Goal: Task Accomplishment & Management: Manage account settings

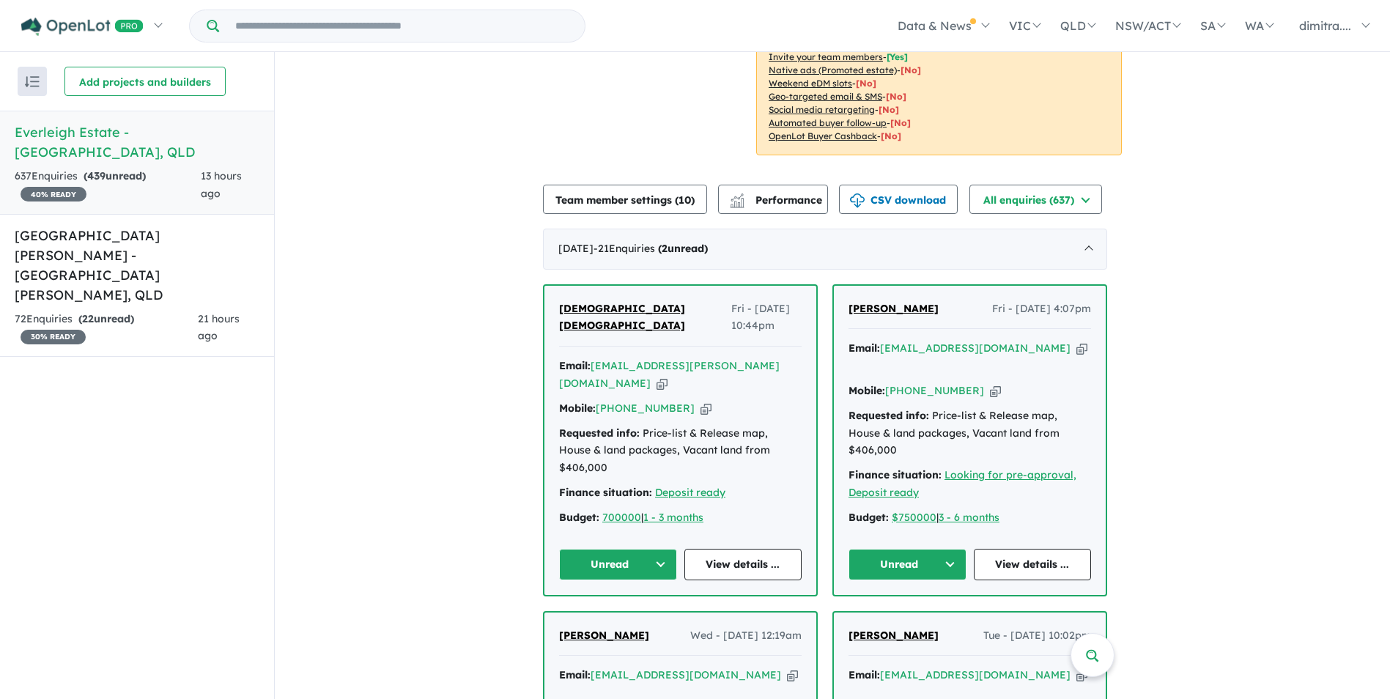
scroll to position [446, 0]
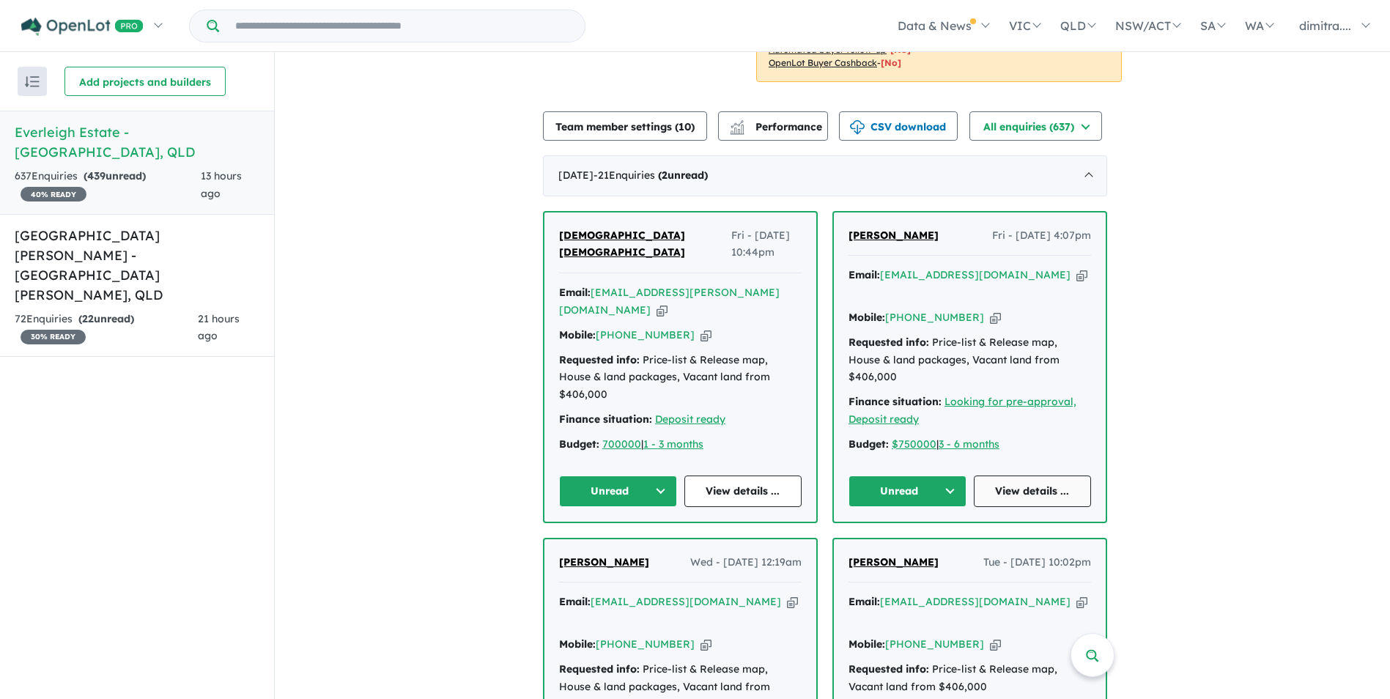
click at [1041, 476] on link "View details ..." at bounding box center [1033, 492] width 118 height 32
click at [747, 476] on link "View details ..." at bounding box center [743, 492] width 118 height 32
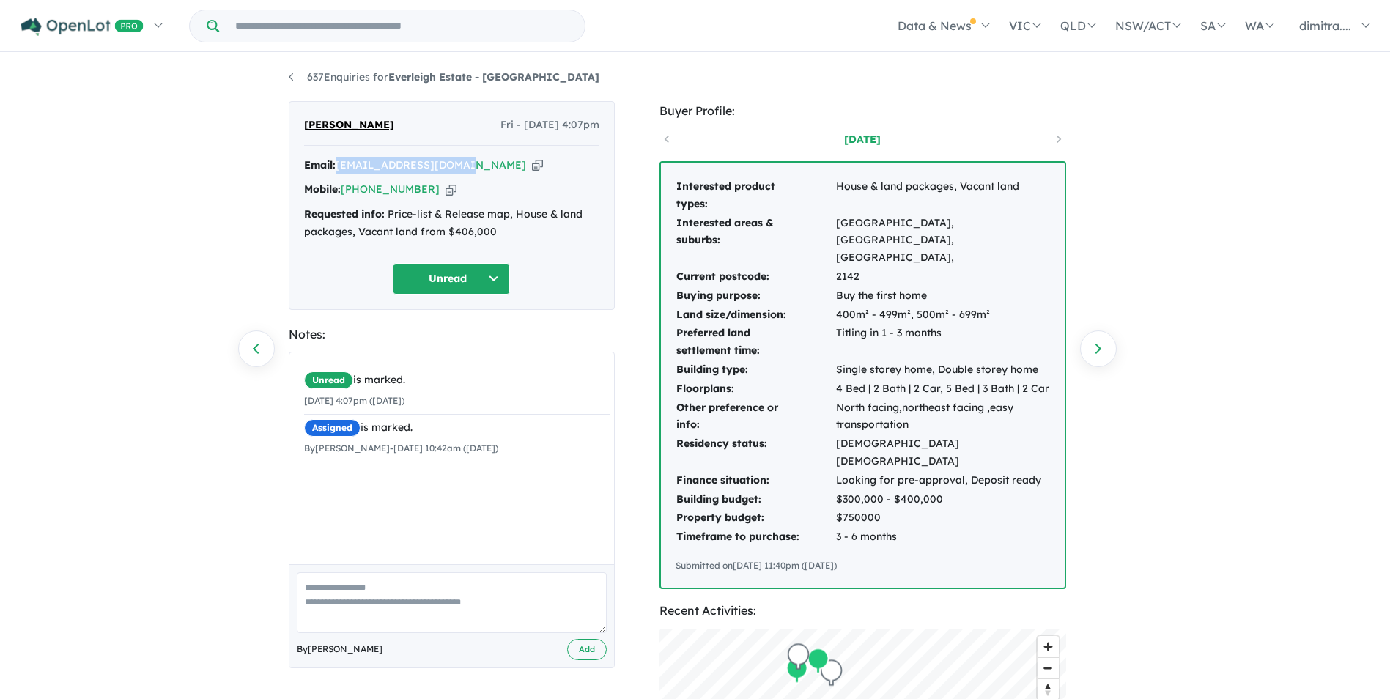
drag, startPoint x: 462, startPoint y: 165, endPoint x: 338, endPoint y: 162, distance: 123.9
click at [338, 162] on div "Email: [EMAIL_ADDRESS][DOMAIN_NAME] Copied!" at bounding box center [451, 166] width 295 height 18
drag, startPoint x: 338, startPoint y: 162, endPoint x: 413, endPoint y: 163, distance: 75.5
copy a%20Everleigh%20Estate%20-%20Greenbank"] "[EMAIL_ADDRESS][DOMAIN_NAME]"
click at [452, 282] on button "Unread" at bounding box center [451, 279] width 117 height 32
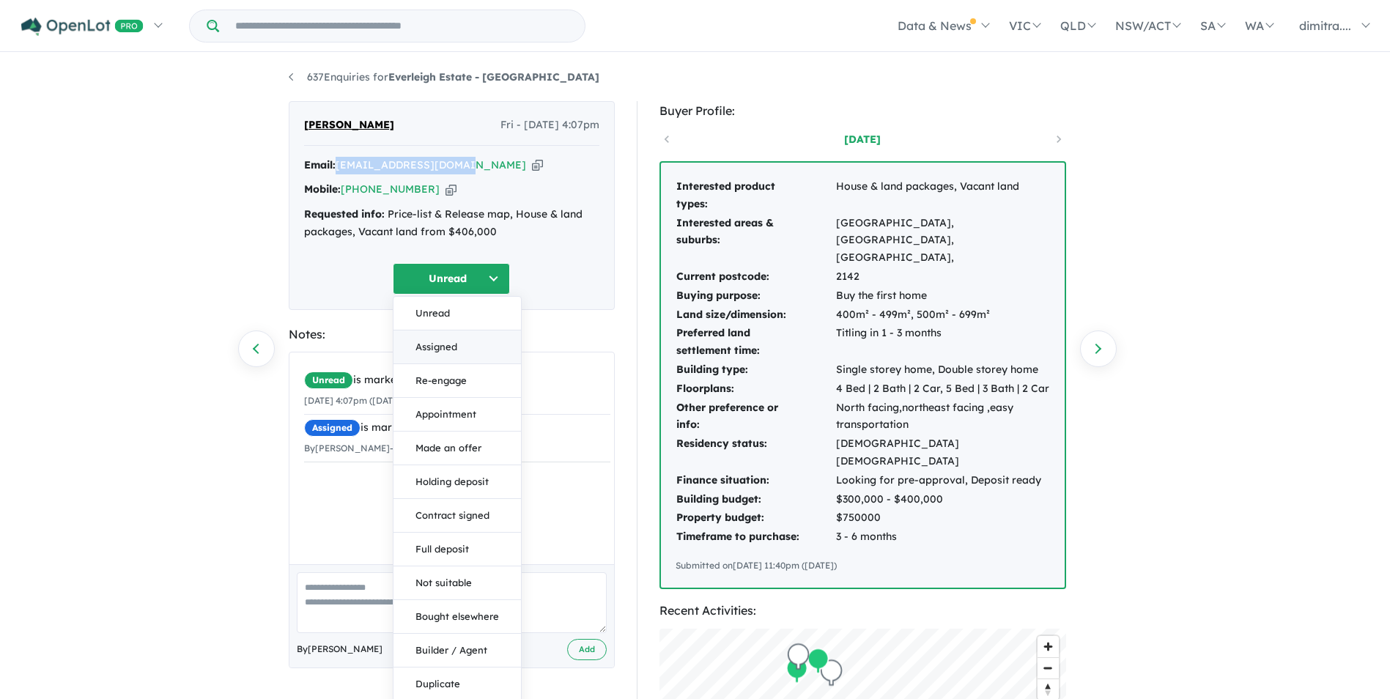
click at [453, 348] on button "Assigned" at bounding box center [458, 348] width 128 height 34
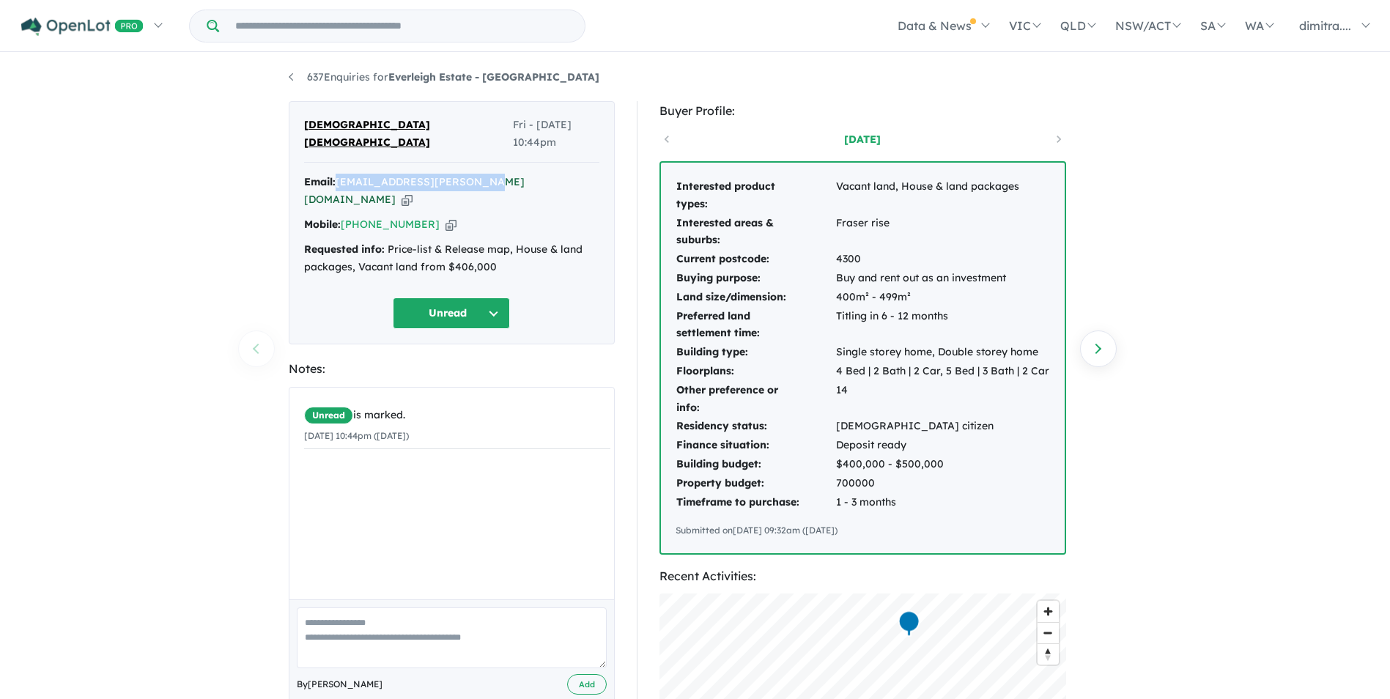
drag, startPoint x: 337, startPoint y: 160, endPoint x: 471, endPoint y: 165, distance: 134.2
click at [471, 174] on div "Email: survi.pravalika@gmail.com Copied!" at bounding box center [451, 191] width 295 height 35
drag, startPoint x: 471, startPoint y: 165, endPoint x: 458, endPoint y: 166, distance: 13.3
copy div "survi.pravalika@gmail.com"
click at [449, 298] on button "Unread" at bounding box center [451, 314] width 117 height 32
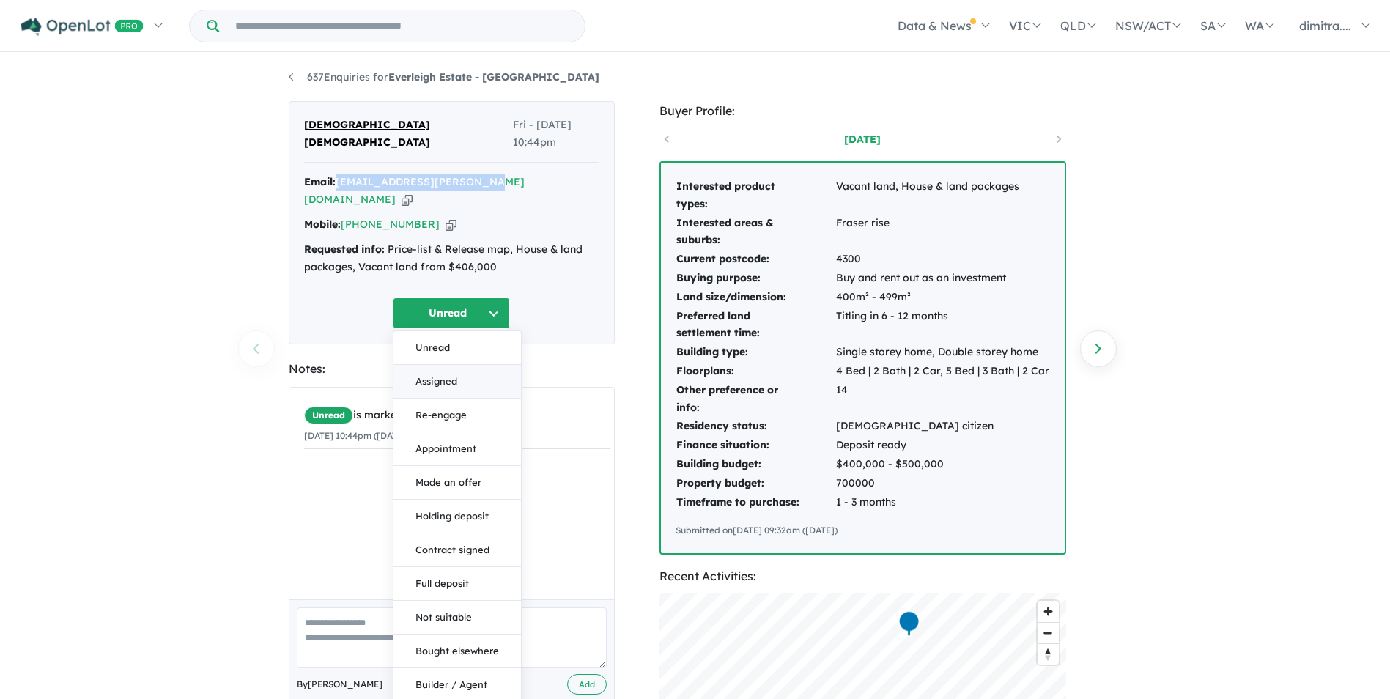
click at [449, 365] on button "Assigned" at bounding box center [458, 382] width 128 height 34
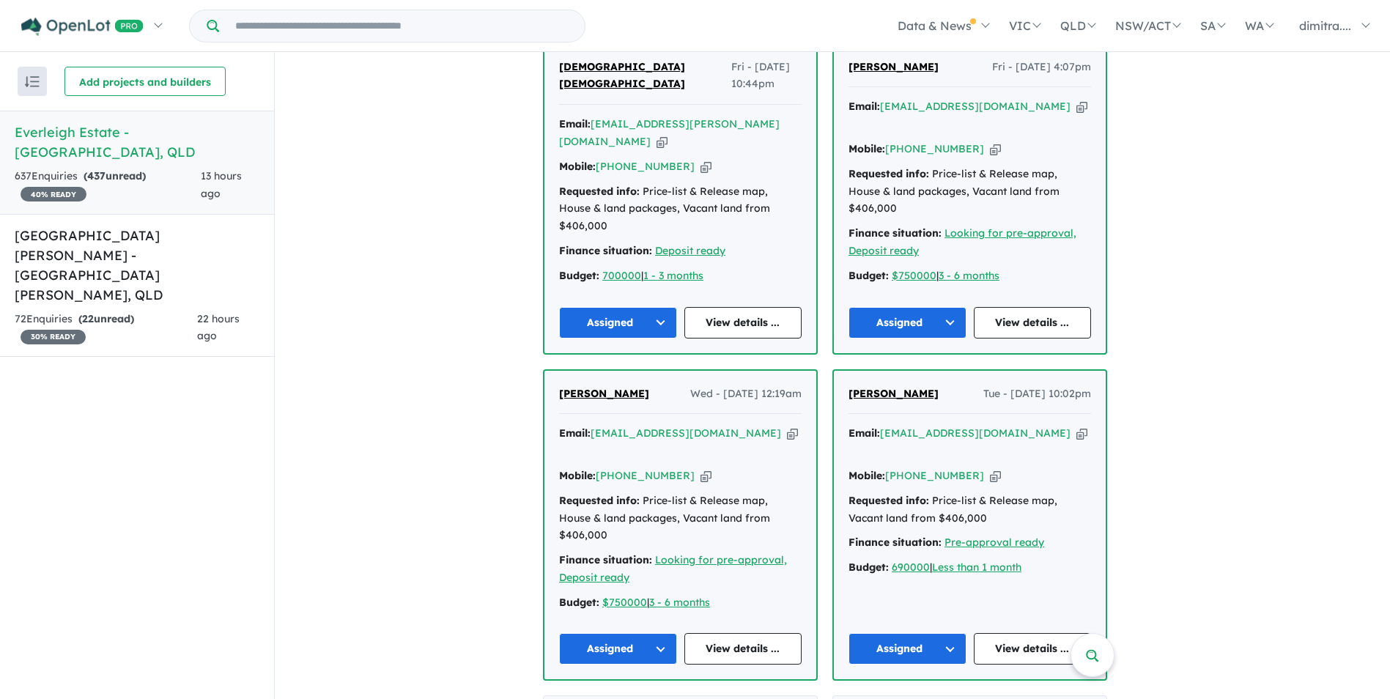
scroll to position [739, 0]
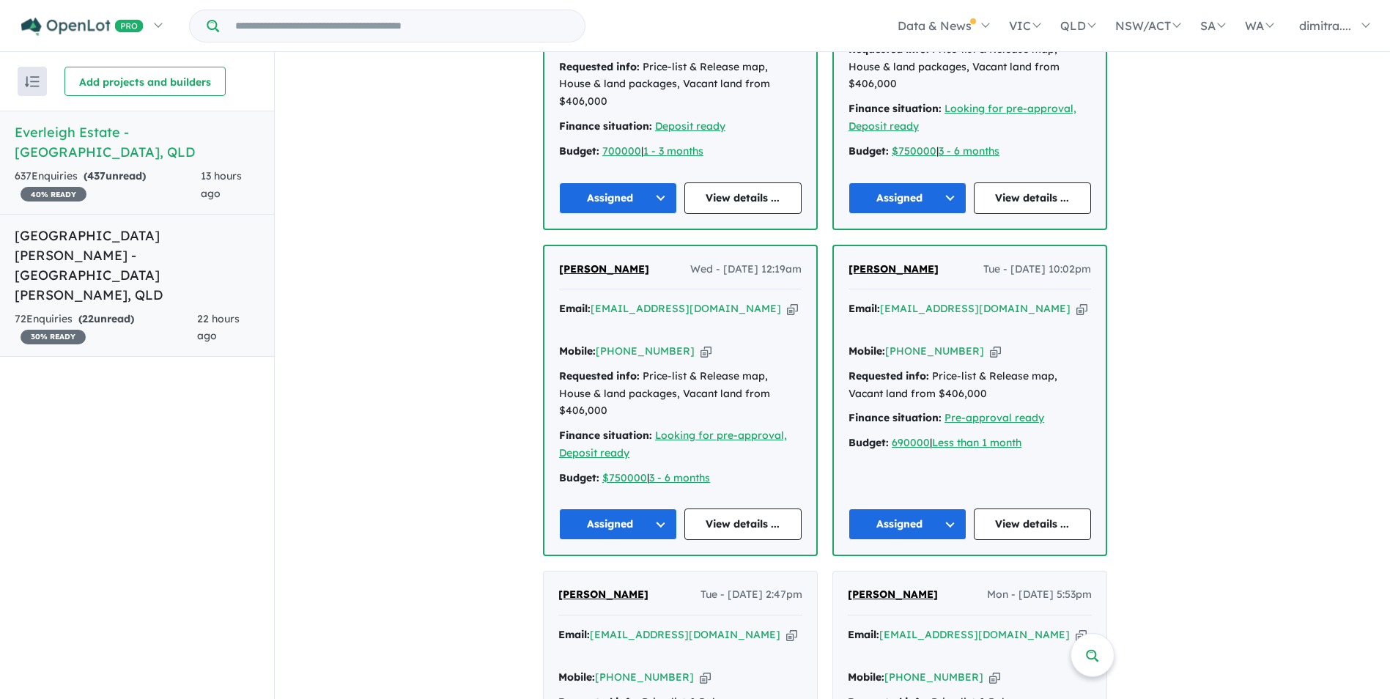
click at [152, 226] on h5 "Monarch Glen Estate - Monarch Glen , QLD" at bounding box center [137, 265] width 245 height 79
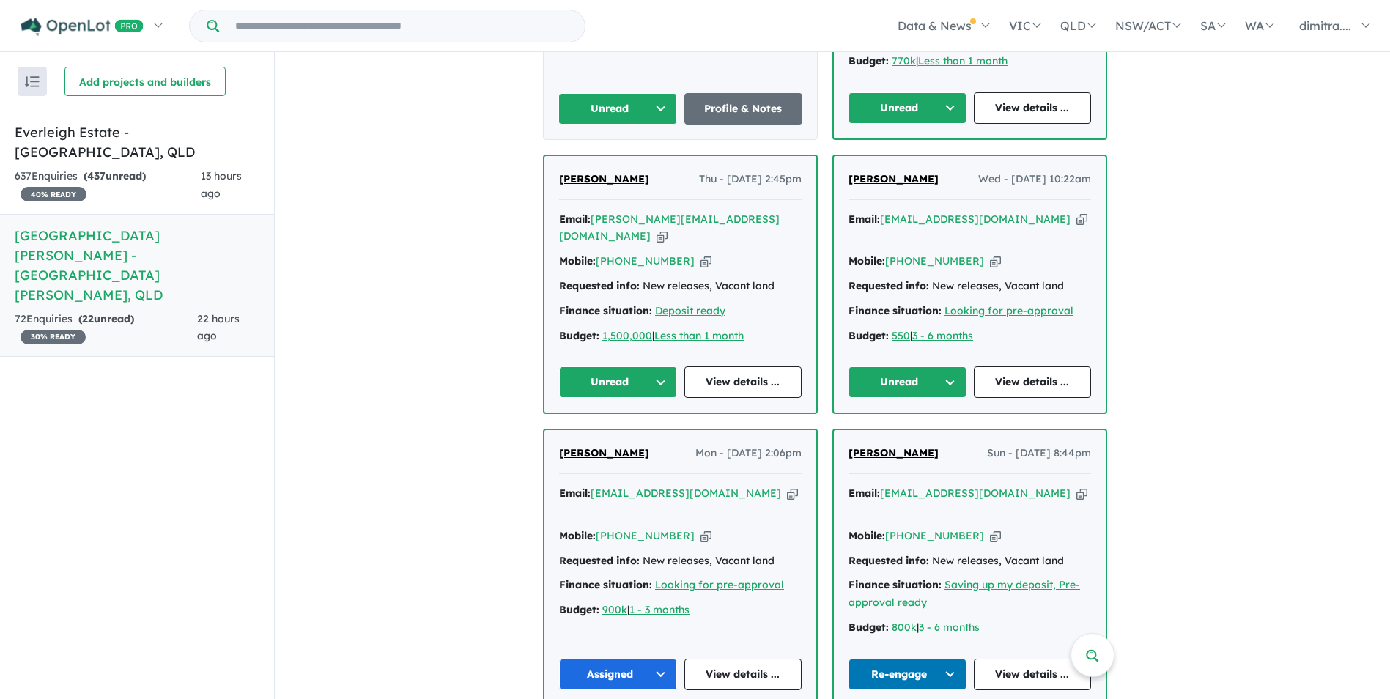
scroll to position [797, 0]
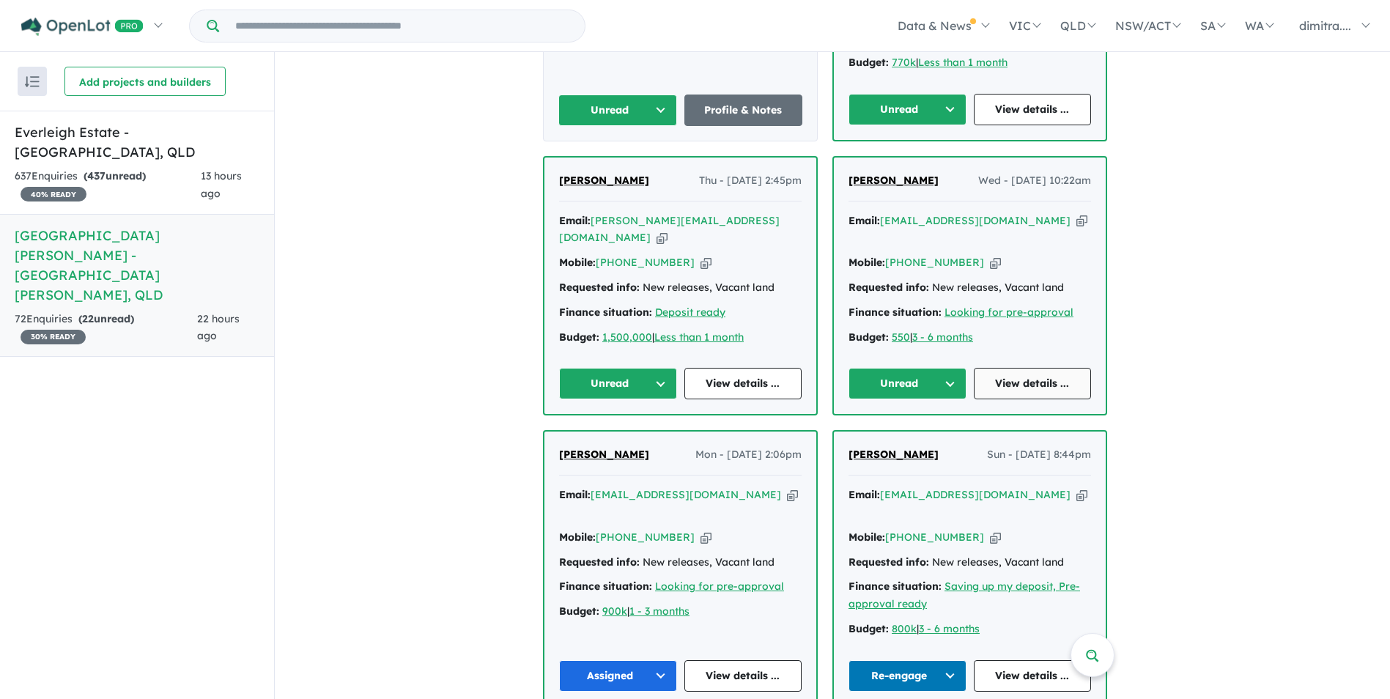
click at [1043, 368] on link "View details ..." at bounding box center [1033, 384] width 118 height 32
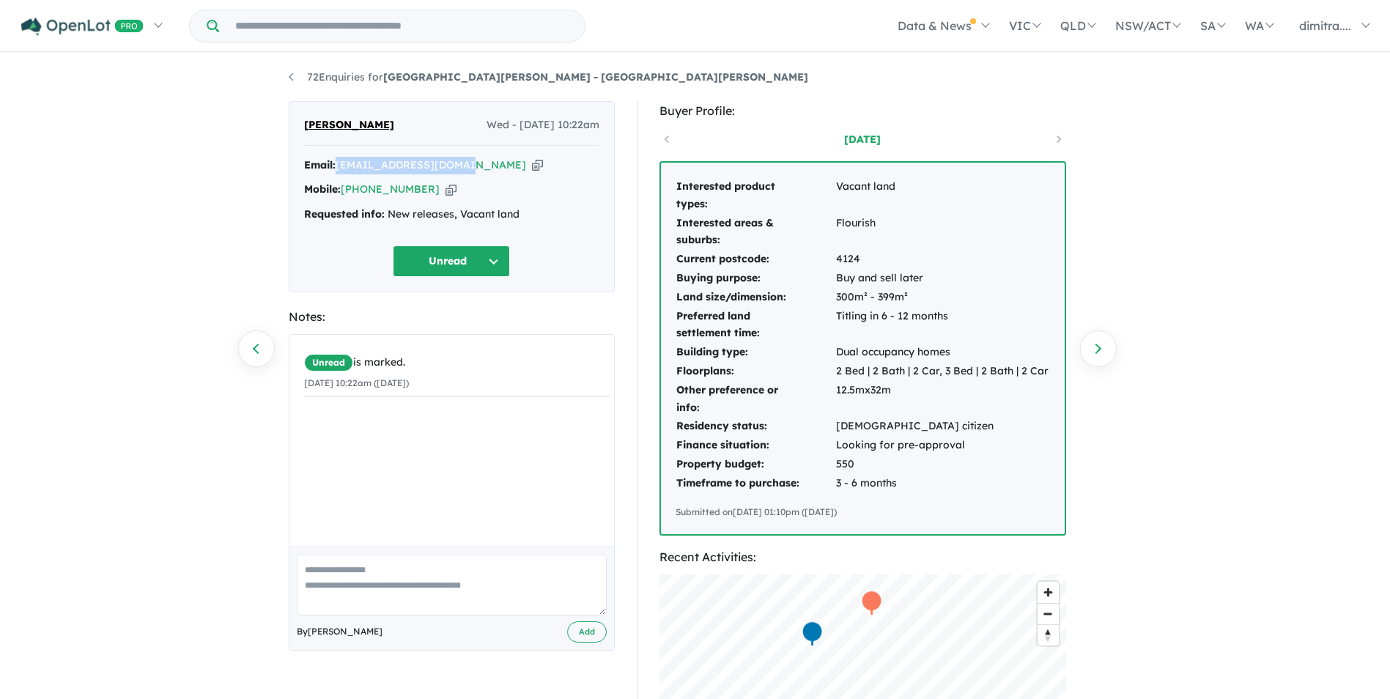
drag, startPoint x: 458, startPoint y: 162, endPoint x: 339, endPoint y: 162, distance: 119.5
click at [339, 162] on div "Email: [EMAIL_ADDRESS][DOMAIN_NAME] Copied!" at bounding box center [451, 166] width 295 height 18
drag, startPoint x: 339, startPoint y: 162, endPoint x: 385, endPoint y: 166, distance: 47.0
copy a%20Monarch%20Glen%20Estate%20-%20Monarch%20Glen"] "[EMAIL_ADDRESS][DOMAIN_NAME]"
drag, startPoint x: 424, startPoint y: 188, endPoint x: 344, endPoint y: 191, distance: 79.2
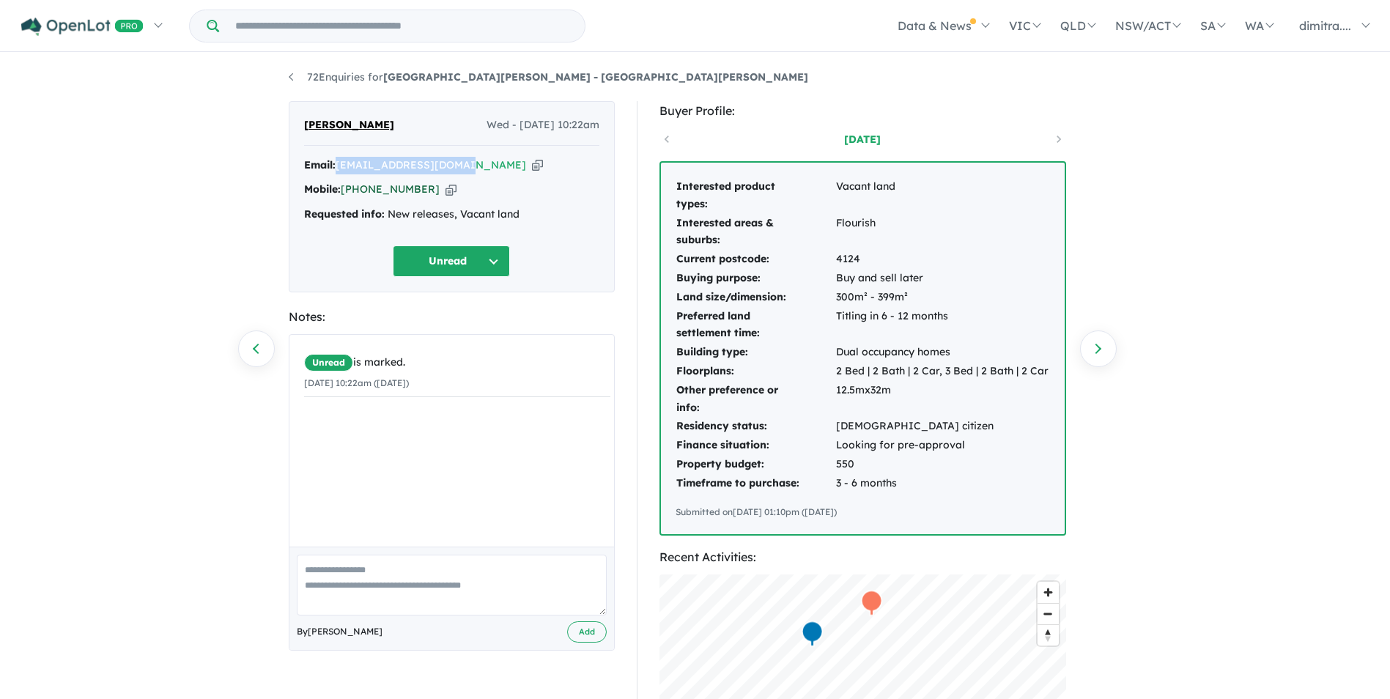
click at [344, 191] on div "Mobile: +61 456 434 196 Copied!" at bounding box center [451, 190] width 295 height 18
drag, startPoint x: 344, startPoint y: 191, endPoint x: 361, endPoint y: 189, distance: 16.3
copy link "+61 456 434 196"
drag, startPoint x: 400, startPoint y: 124, endPoint x: 304, endPoint y: 122, distance: 96.0
click at [304, 122] on div "Jasmine Petuha Wed - 13/08/2025, 10:22am" at bounding box center [451, 131] width 295 height 29
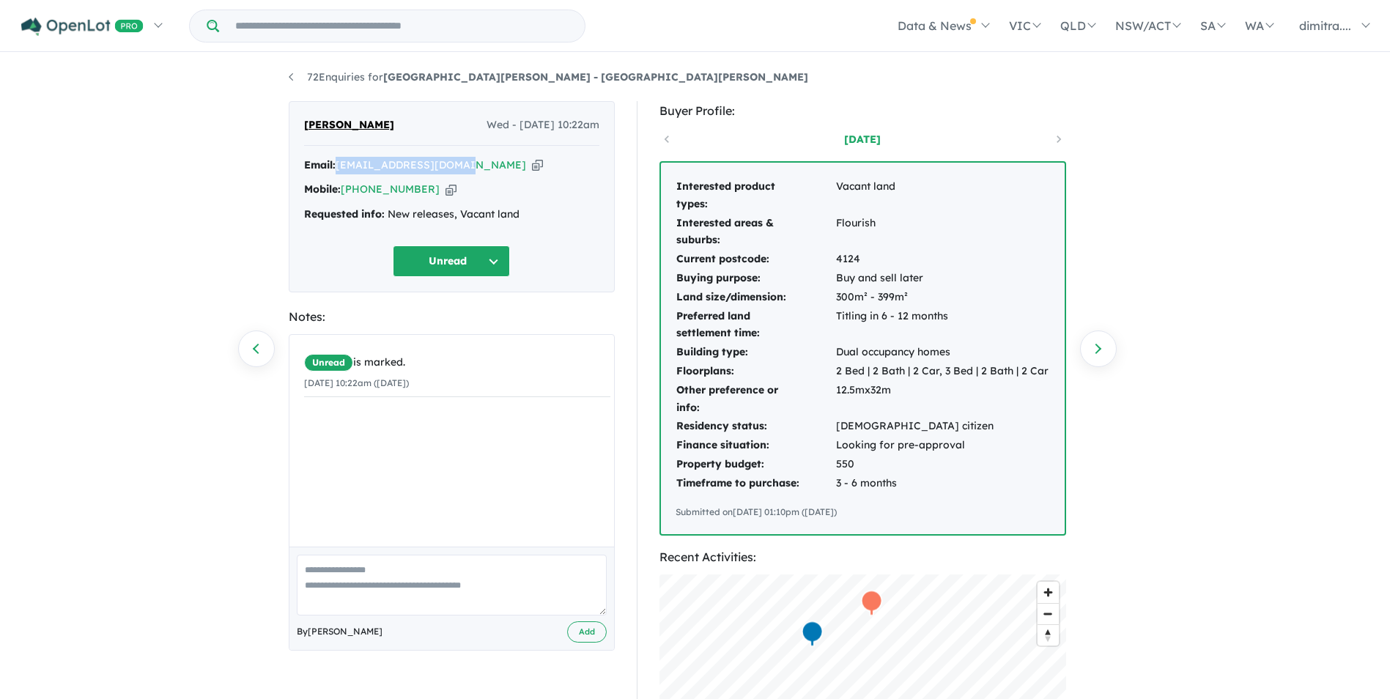
drag, startPoint x: 304, startPoint y: 122, endPoint x: 326, endPoint y: 122, distance: 22.0
copy span "Jasmine Petuha"
click at [472, 276] on button "Unread" at bounding box center [451, 262] width 117 height 32
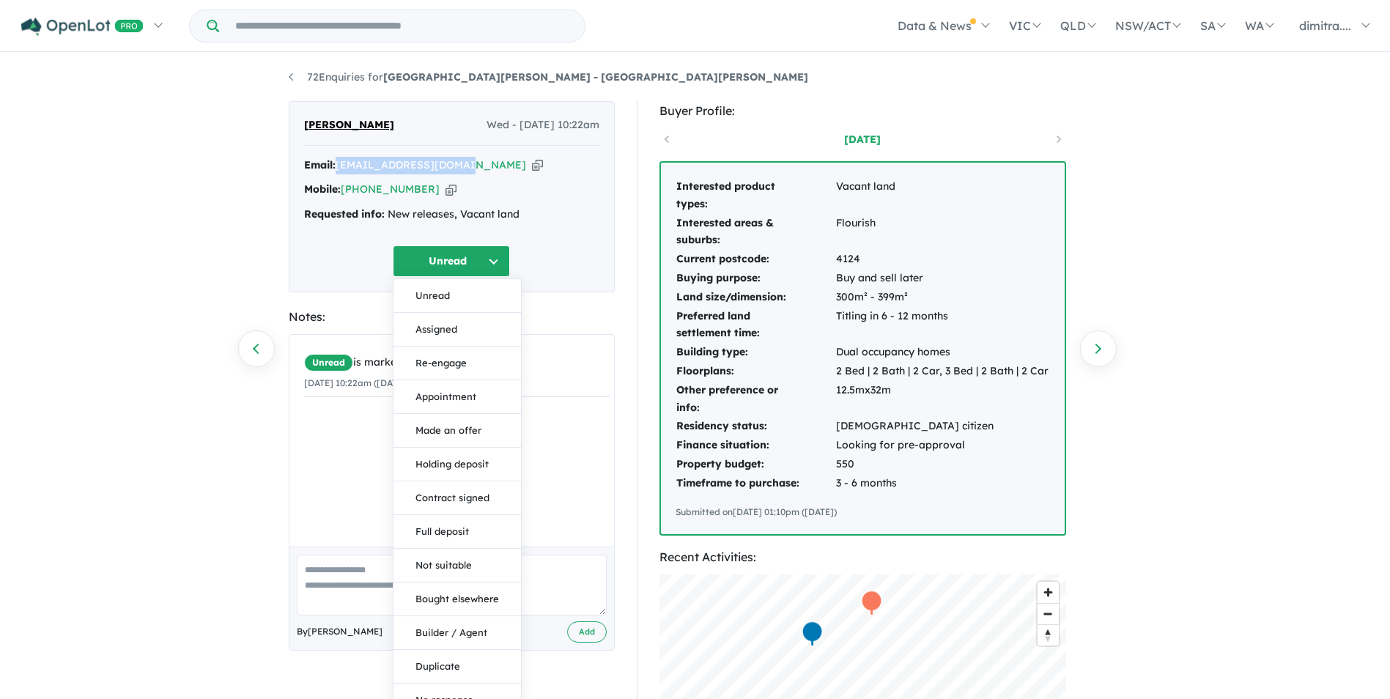
drag, startPoint x: 465, startPoint y: 325, endPoint x: 558, endPoint y: 352, distance: 96.0
click at [465, 326] on button "Assigned" at bounding box center [458, 330] width 128 height 34
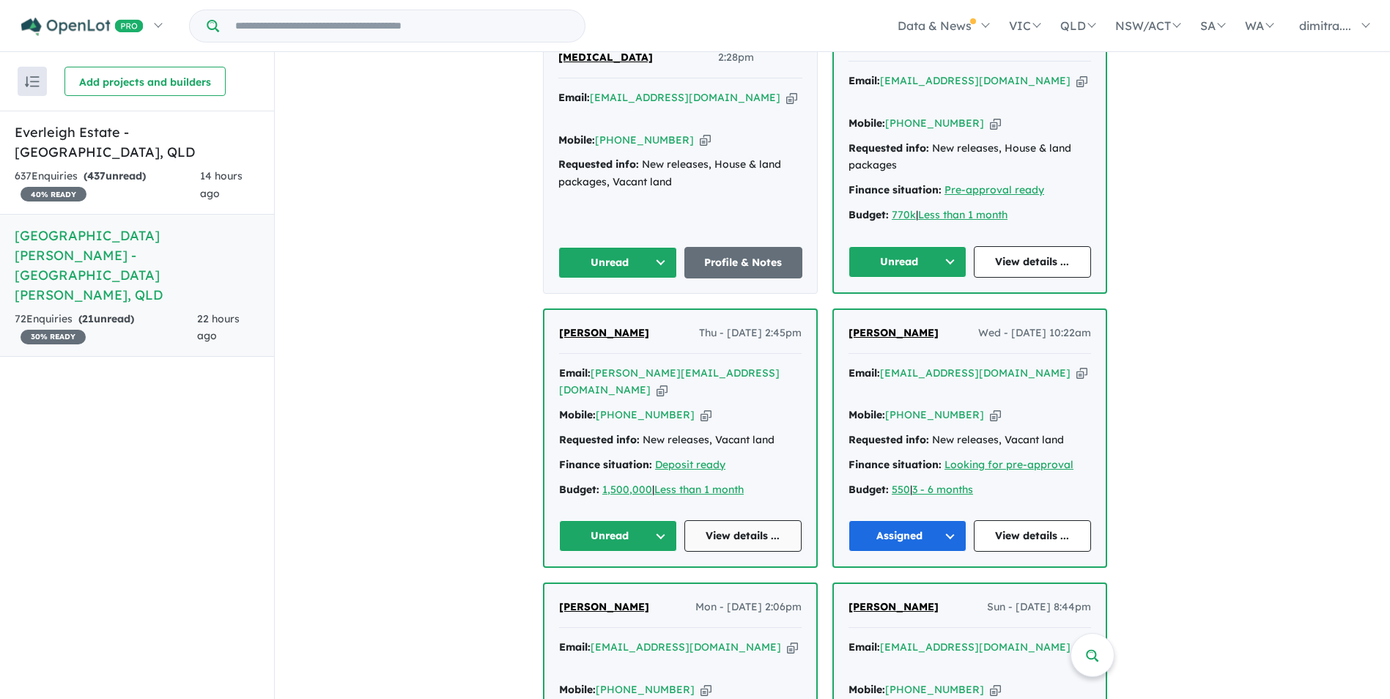
scroll to position [660, 0]
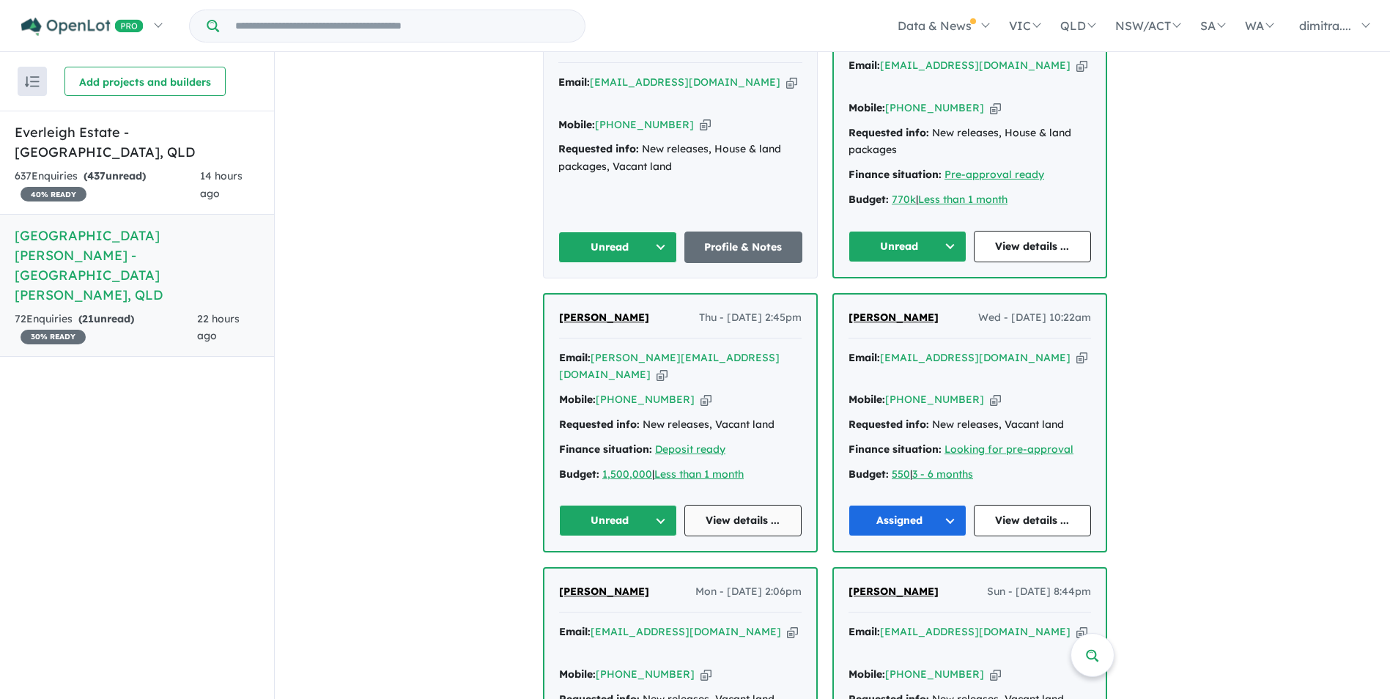
click at [730, 505] on link "View details ..." at bounding box center [743, 521] width 118 height 32
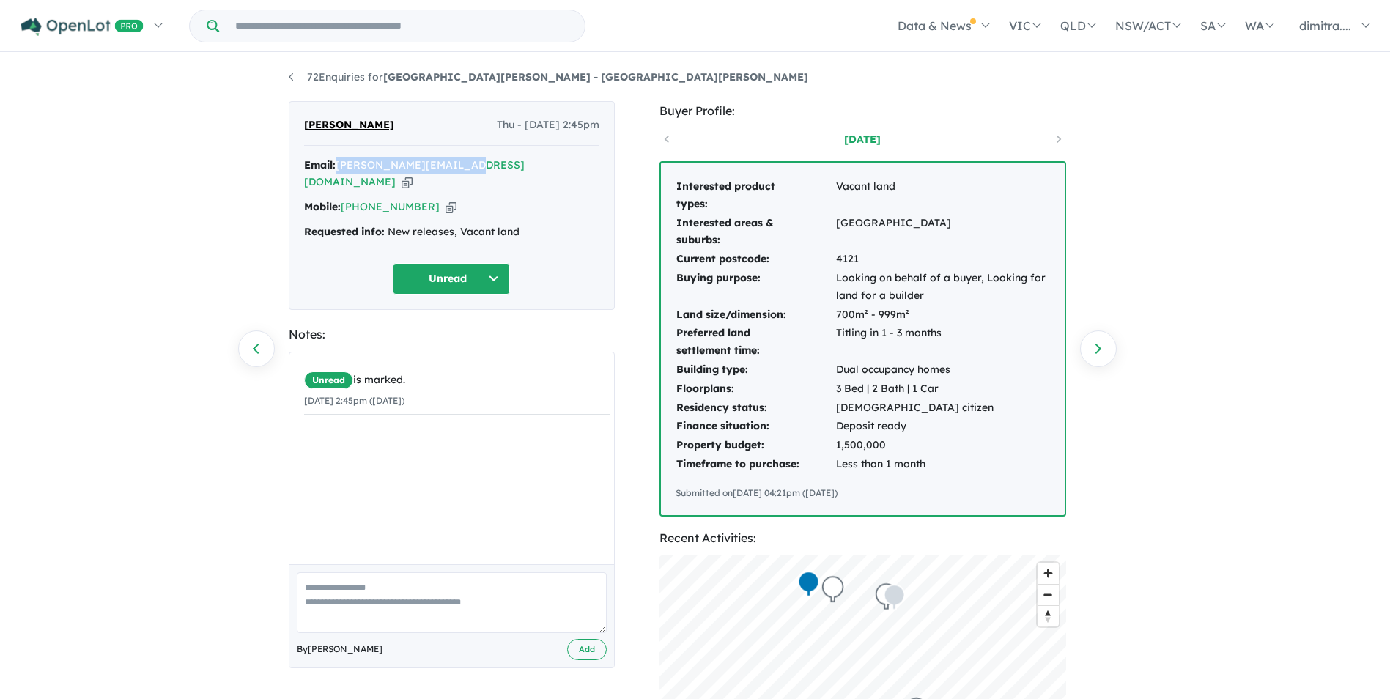
drag, startPoint x: 468, startPoint y: 163, endPoint x: 338, endPoint y: 165, distance: 129.7
click at [338, 165] on div "Email: [PERSON_NAME][EMAIL_ADDRESS][DOMAIN_NAME] Copied!" at bounding box center [451, 174] width 295 height 35
drag, startPoint x: 338, startPoint y: 165, endPoint x: 382, endPoint y: 169, distance: 44.1
copy a%20Monarch%20Glen%20Estate%20-%20Monarch%20Glen"] "[PERSON_NAME][EMAIL_ADDRESS][DOMAIN_NAME]"
drag, startPoint x: 424, startPoint y: 190, endPoint x: 344, endPoint y: 185, distance: 80.0
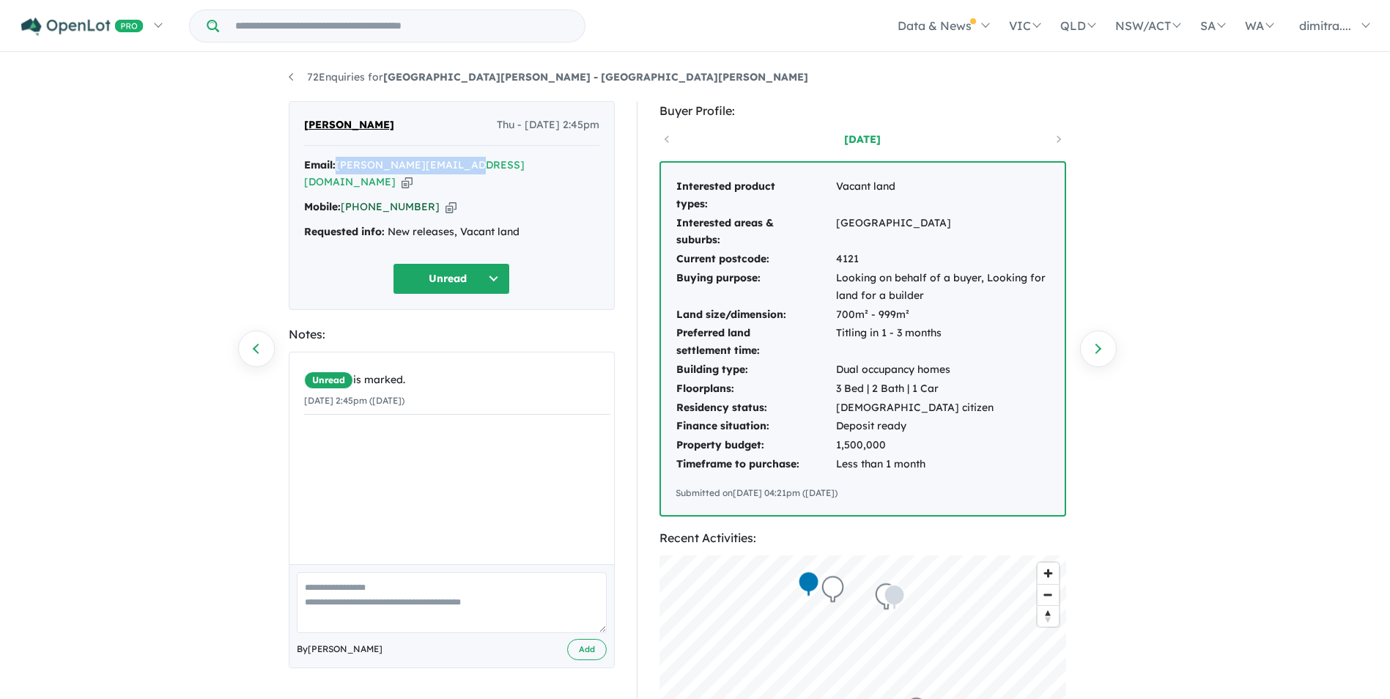
click at [344, 199] on div "Mobile: +61 414 487 899 Copied!" at bounding box center [451, 208] width 295 height 18
drag, startPoint x: 344, startPoint y: 185, endPoint x: 369, endPoint y: 189, distance: 25.2
copy link "+61 414 487 899"
drag, startPoint x: 370, startPoint y: 125, endPoint x: 301, endPoint y: 123, distance: 68.9
click at [301, 123] on div "Jason Loakes Thu - 14/08/2025, 2:45pm Email: jasonl@aushomes.com.au Copied! Mob…" at bounding box center [452, 205] width 326 height 209
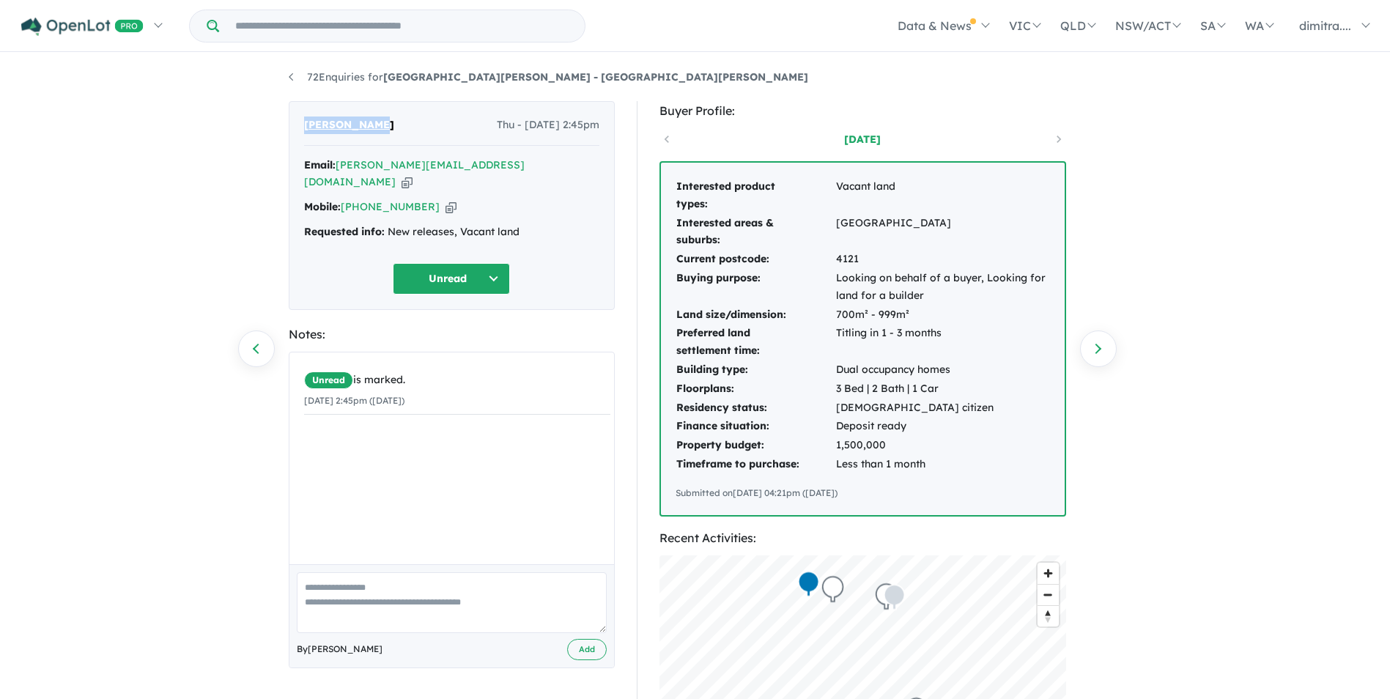
drag, startPoint x: 301, startPoint y: 123, endPoint x: 318, endPoint y: 121, distance: 17.0
copy span "Jason Loakes"
click at [431, 264] on button "Unread" at bounding box center [451, 279] width 117 height 32
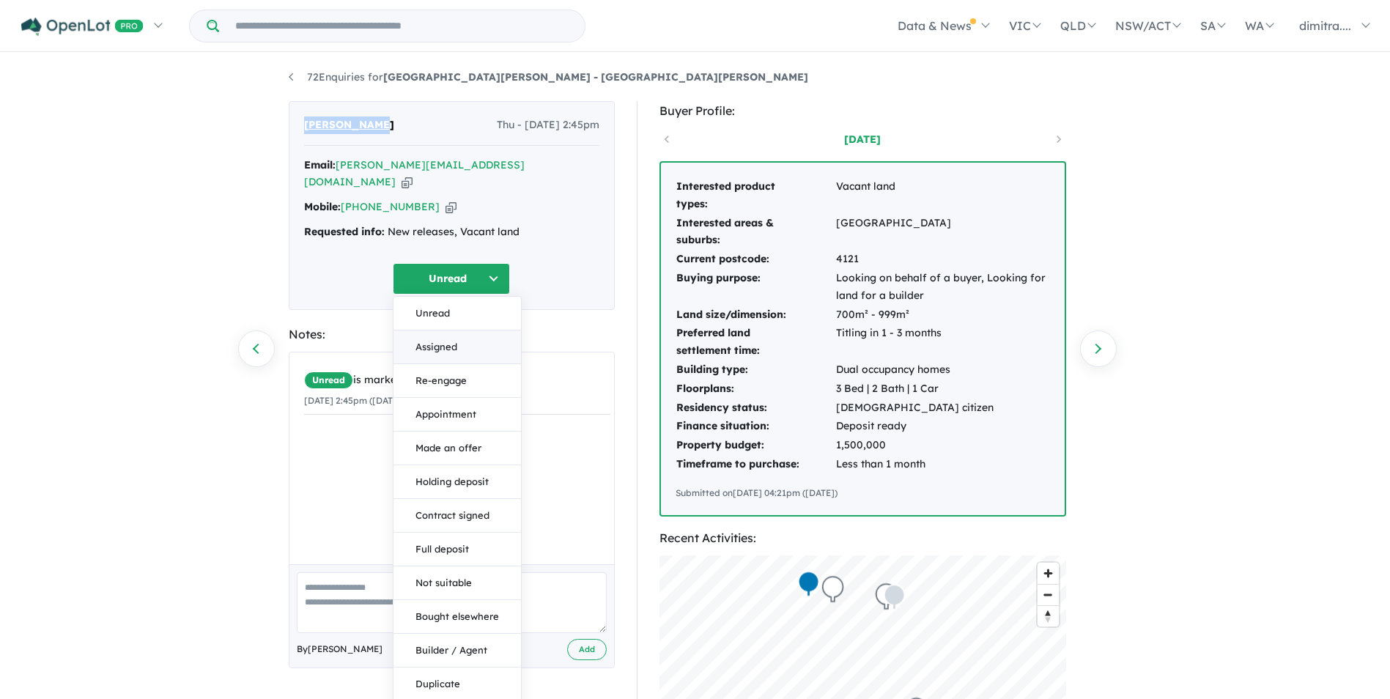
click at [455, 333] on button "Assigned" at bounding box center [458, 348] width 128 height 34
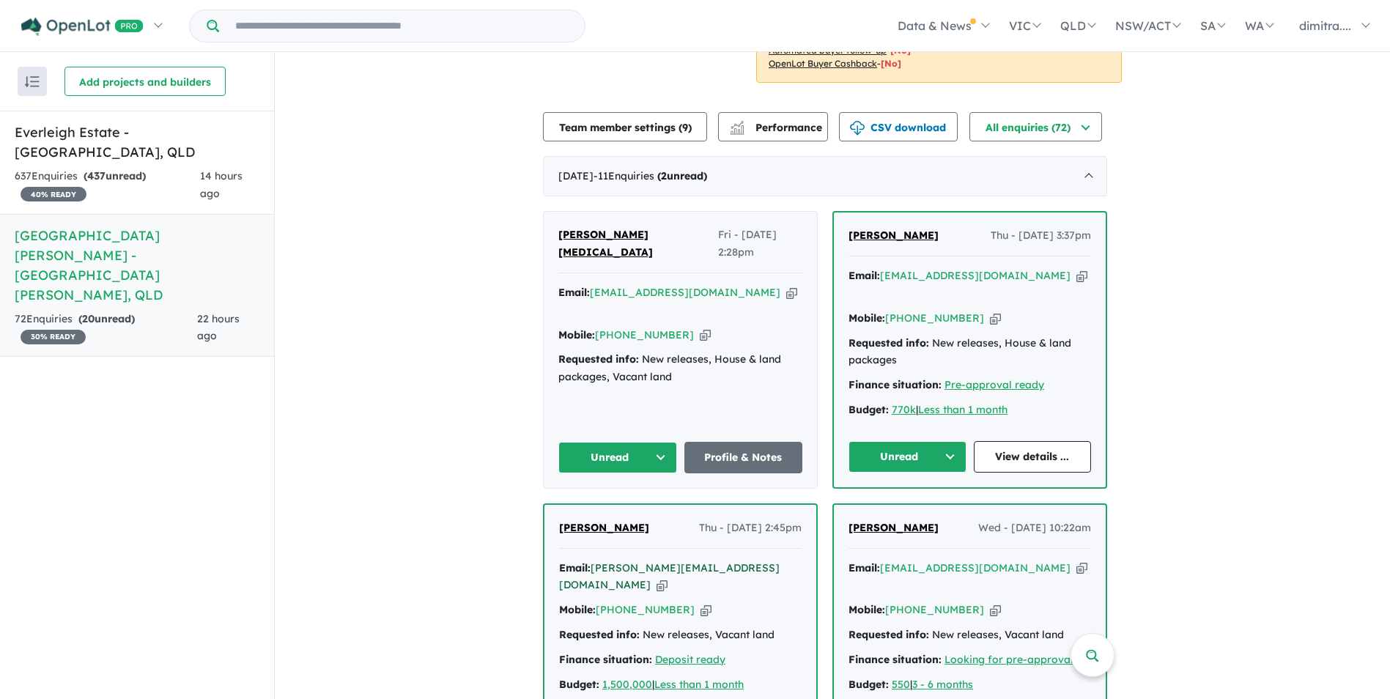
scroll to position [660, 0]
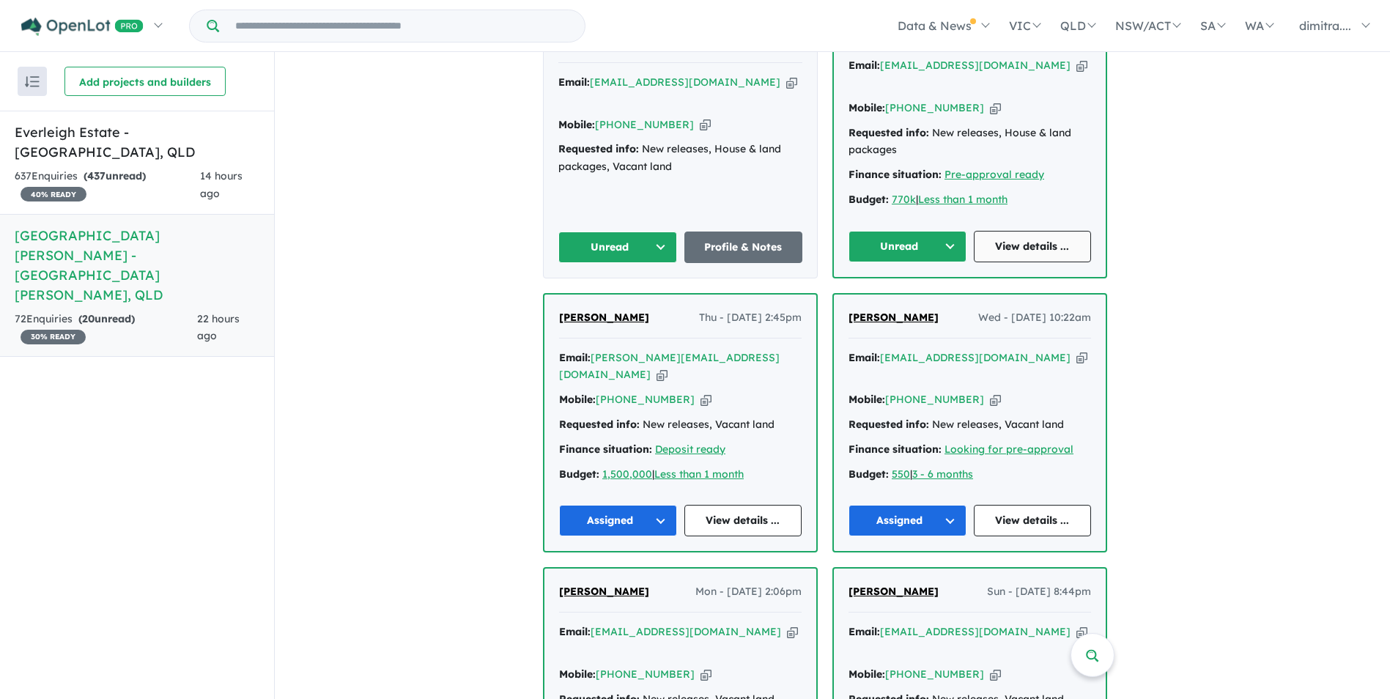
click at [1032, 231] on link "View details ..." at bounding box center [1033, 247] width 118 height 32
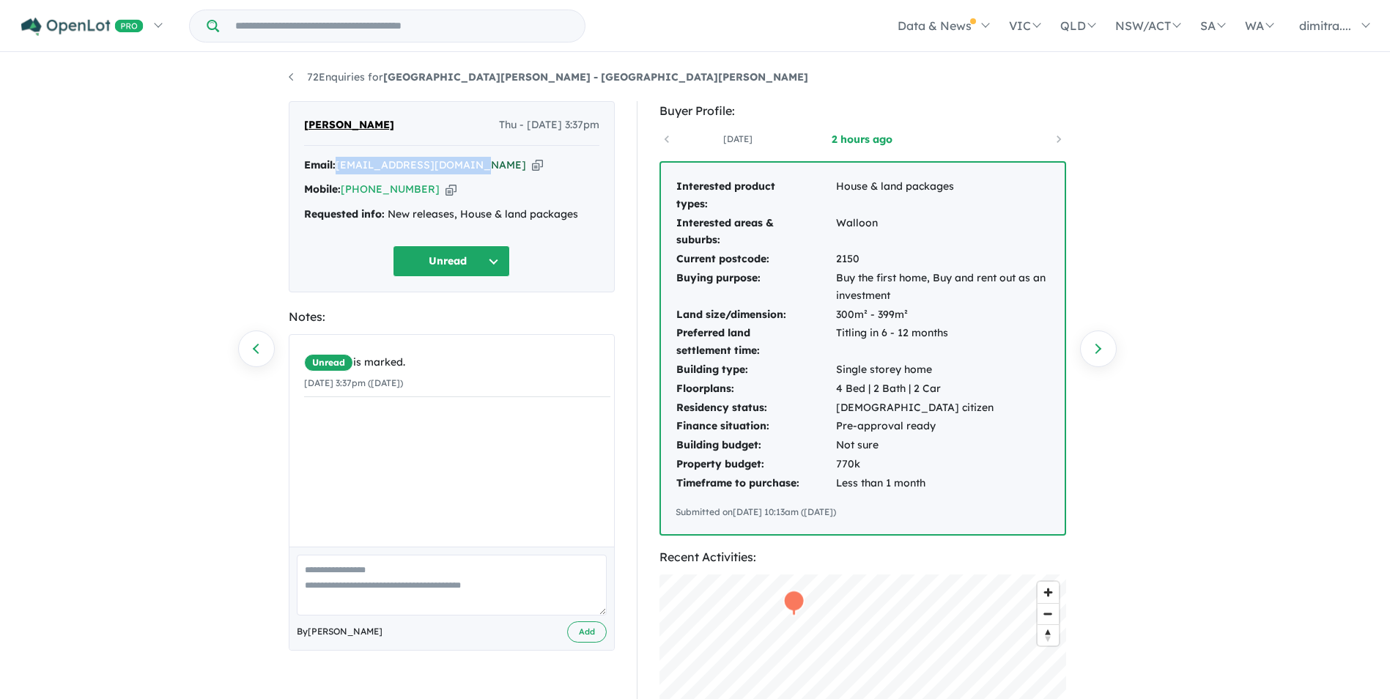
drag, startPoint x: 473, startPoint y: 163, endPoint x: 339, endPoint y: 159, distance: 133.5
click at [339, 159] on div "Email: prateeekkohli@gmail.com Copied!" at bounding box center [451, 166] width 295 height 18
drag, startPoint x: 339, startPoint y: 159, endPoint x: 385, endPoint y: 162, distance: 46.3
copy a%20Monarch%20Glen%20Estate%20-%20Monarch%20Glen"] "[EMAIL_ADDRESS][DOMAIN_NAME]"
drag, startPoint x: 428, startPoint y: 193, endPoint x: 344, endPoint y: 194, distance: 83.6
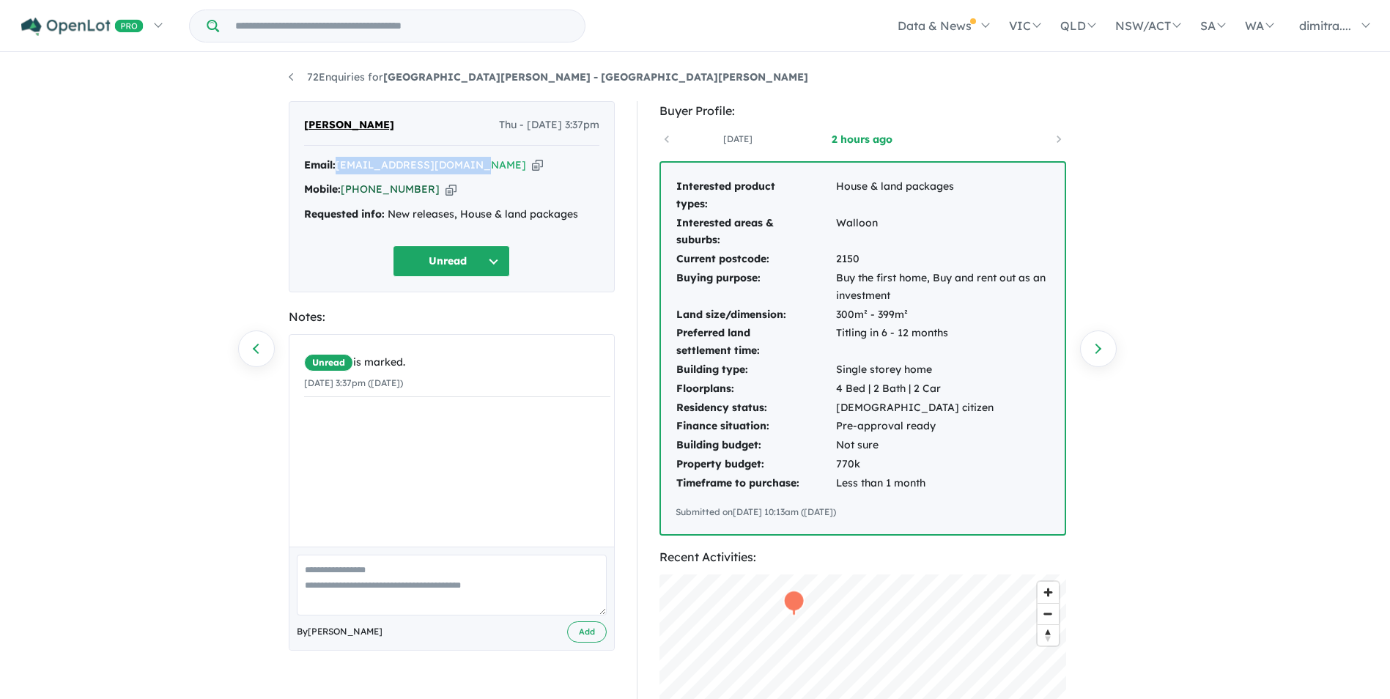
click at [344, 194] on div "Mobile: +61 450 410 258 Copied!" at bounding box center [451, 190] width 295 height 18
drag, startPoint x: 344, startPoint y: 194, endPoint x: 362, endPoint y: 189, distance: 18.3
copy link "[PHONE_NUMBER]"
drag, startPoint x: 377, startPoint y: 126, endPoint x: 303, endPoint y: 123, distance: 74.8
click at [303, 123] on div "prateek kohli Thu - 14/08/2025, 3:37pm Email: prateeekkohli@gmail.com Copied! M…" at bounding box center [452, 196] width 326 height 191
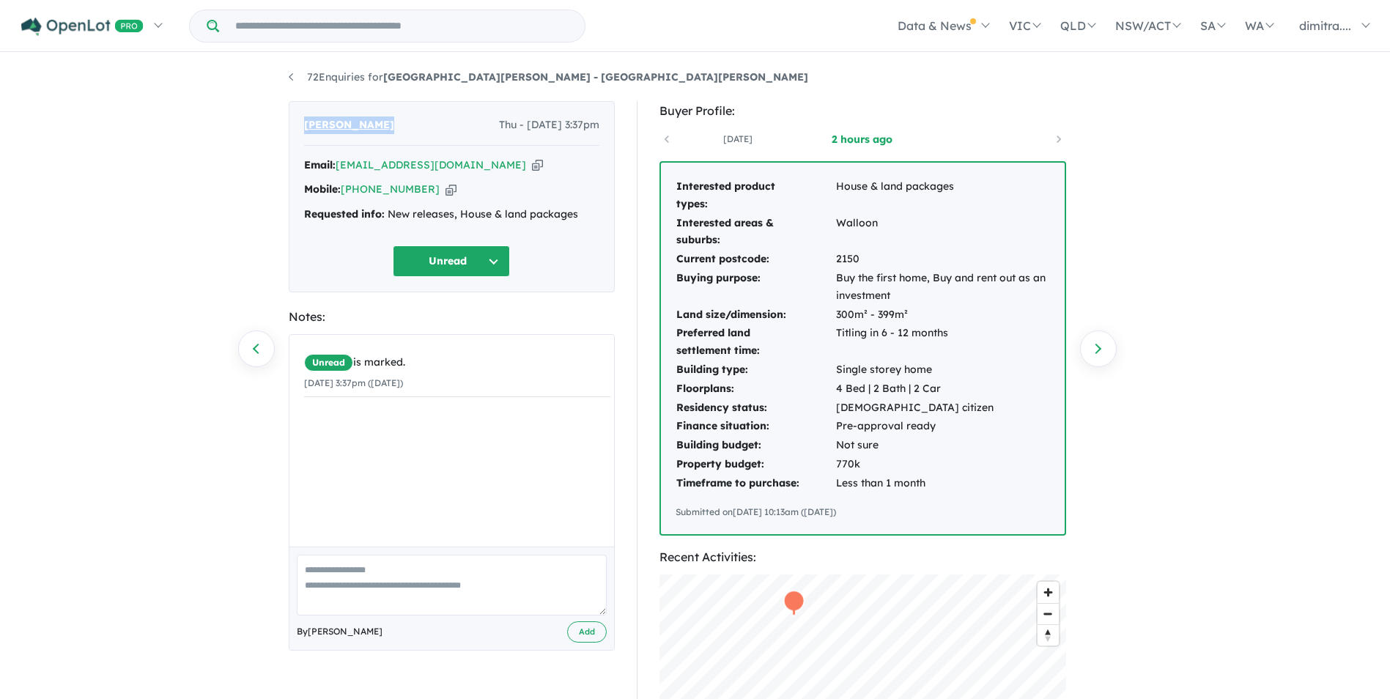
drag, startPoint x: 303, startPoint y: 123, endPoint x: 322, endPoint y: 124, distance: 19.8
copy span "[PERSON_NAME]"
click at [428, 262] on button "Unread" at bounding box center [451, 262] width 117 height 32
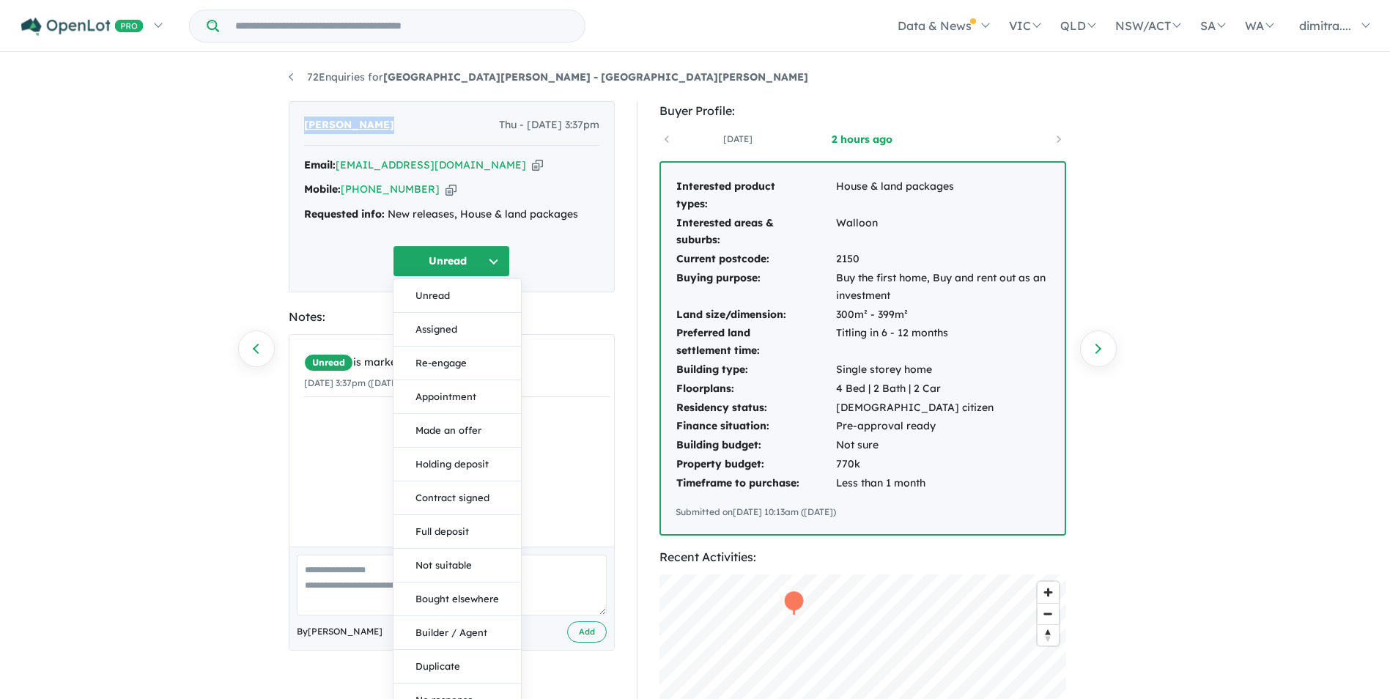
click at [447, 325] on button "Assigned" at bounding box center [458, 330] width 128 height 34
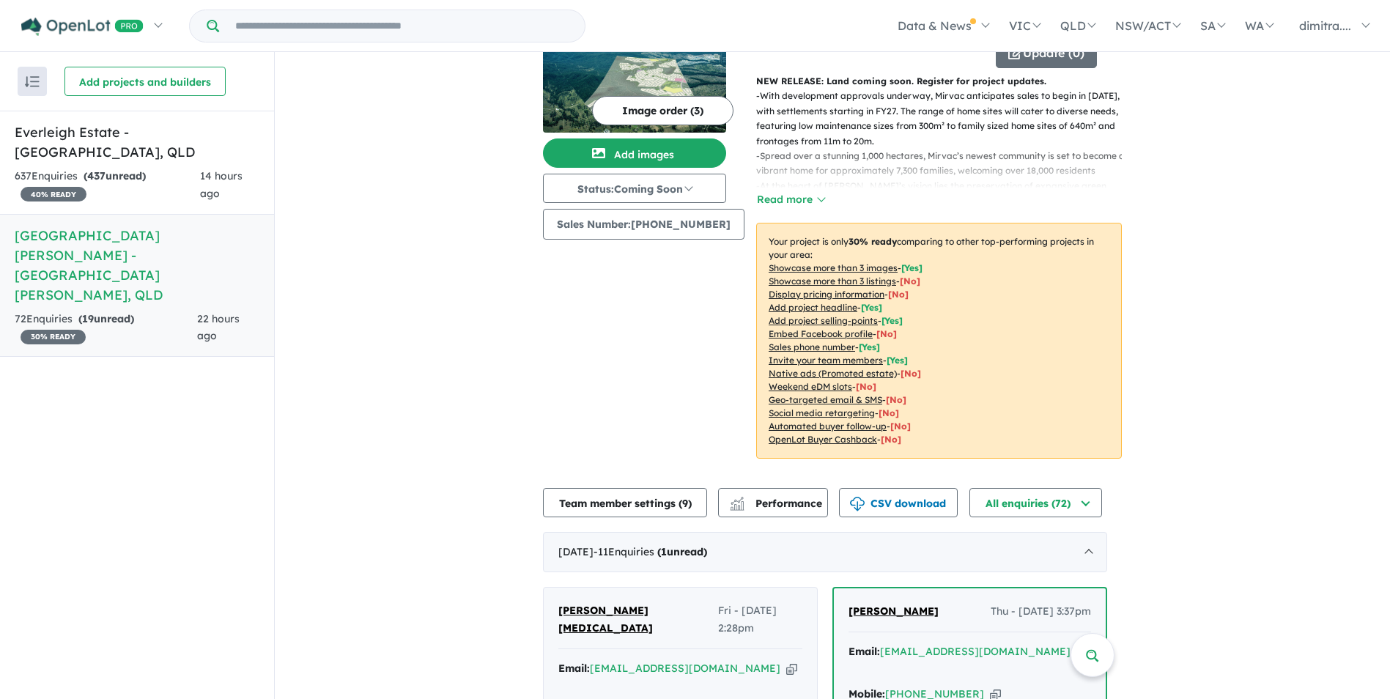
scroll to position [366, 0]
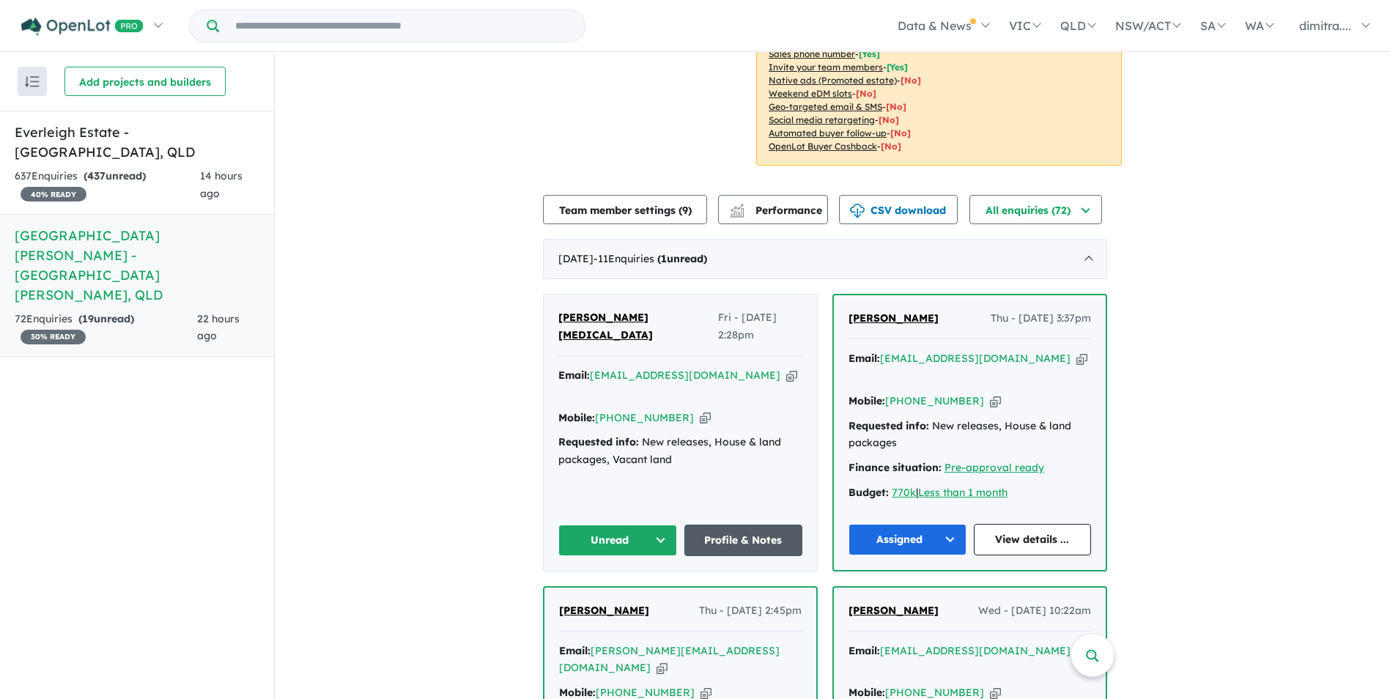
click at [737, 525] on link "Profile & Notes" at bounding box center [743, 541] width 119 height 32
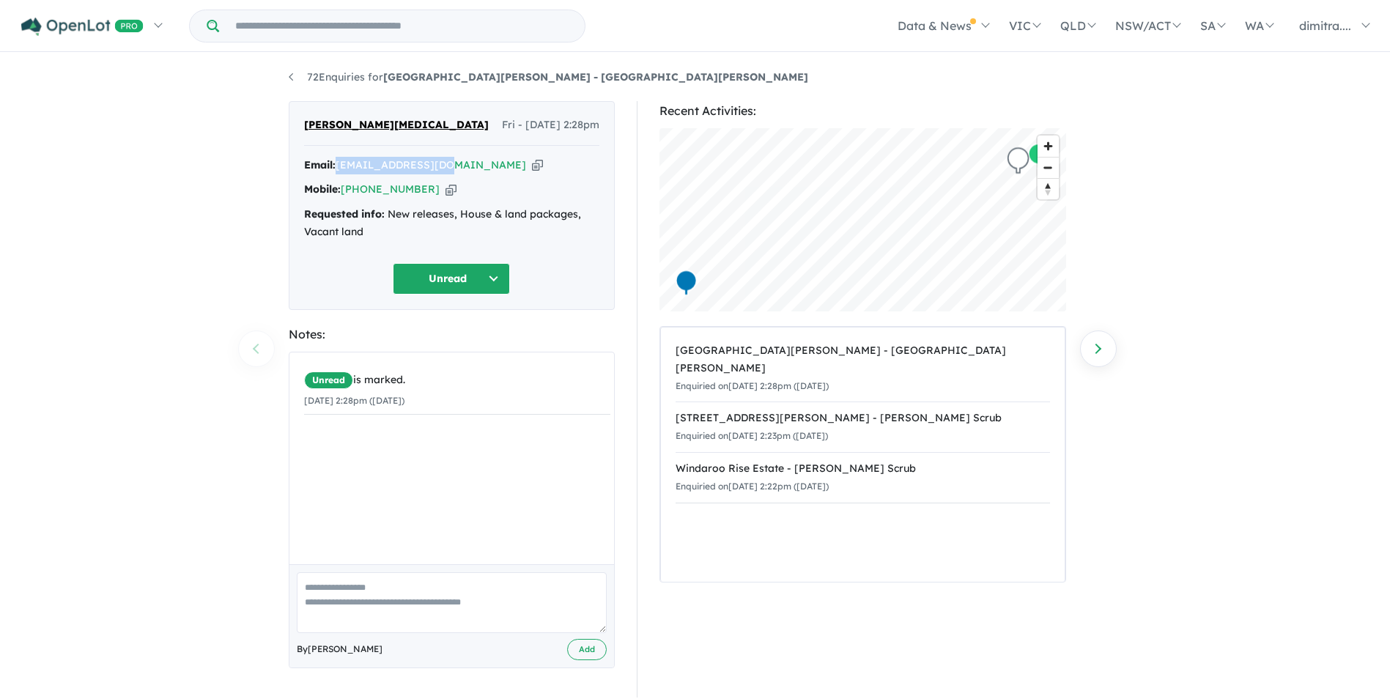
drag, startPoint x: 444, startPoint y: 163, endPoint x: 336, endPoint y: 166, distance: 108.5
click at [336, 166] on div "Email: la86_6@hotmail.com Copied!" at bounding box center [451, 166] width 295 height 18
drag, startPoint x: 336, startPoint y: 166, endPoint x: 384, endPoint y: 163, distance: 48.5
copy div "[EMAIL_ADDRESS][DOMAIN_NAME]"
click at [435, 286] on button "Unread" at bounding box center [451, 279] width 117 height 32
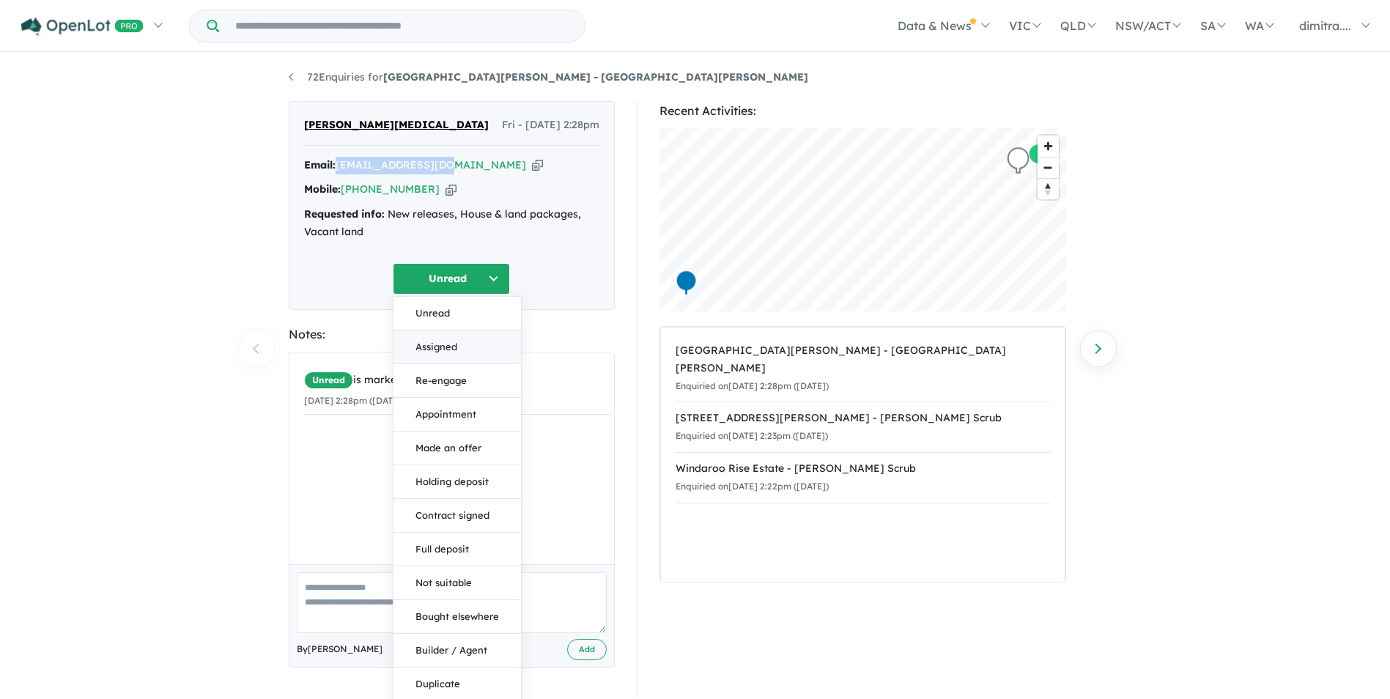
click at [449, 344] on button "Assigned" at bounding box center [458, 348] width 128 height 34
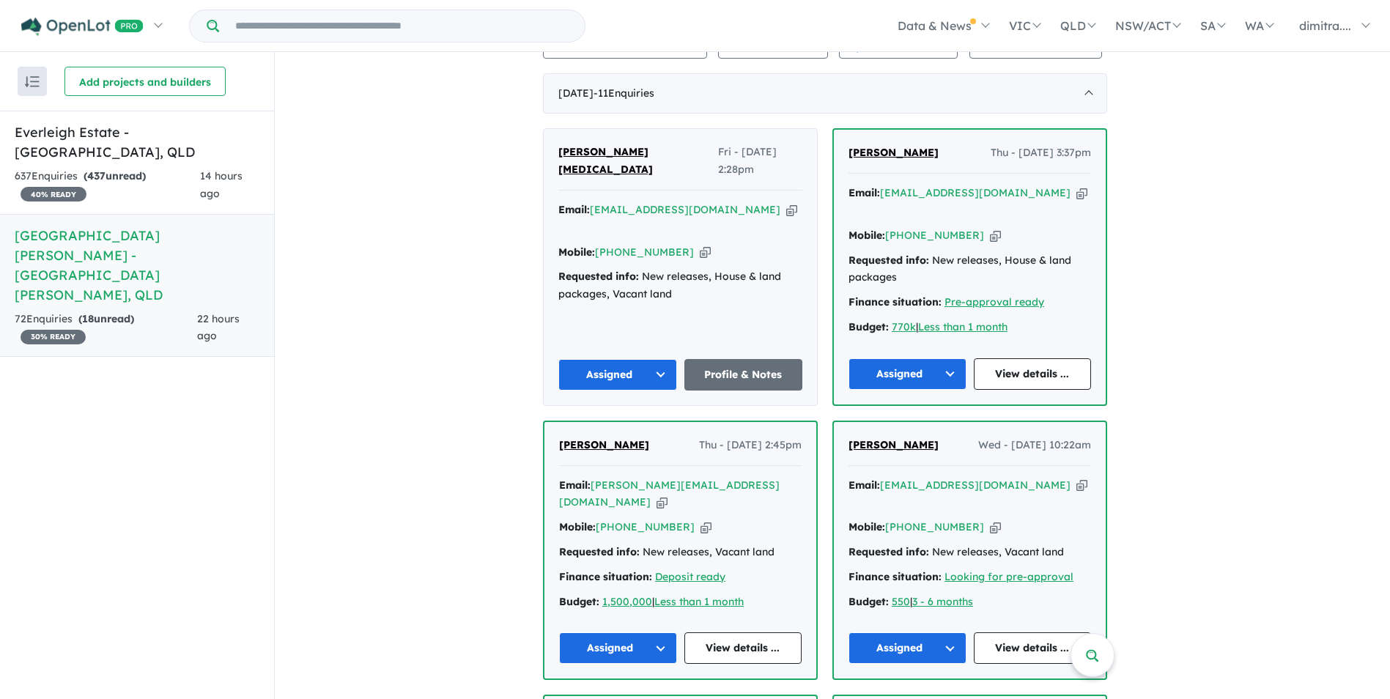
scroll to position [723, 0]
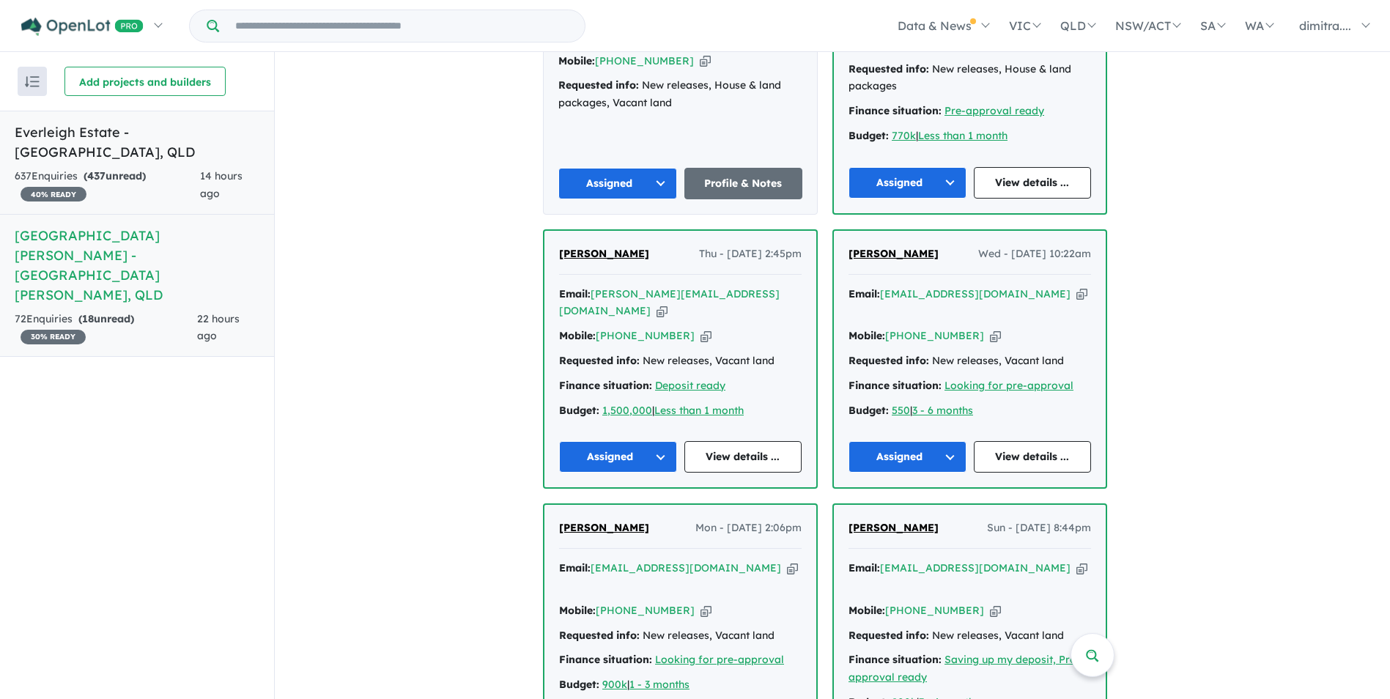
click at [168, 168] on div "637 Enquir ies ( 437 unread) 40 % READY" at bounding box center [107, 185] width 185 height 35
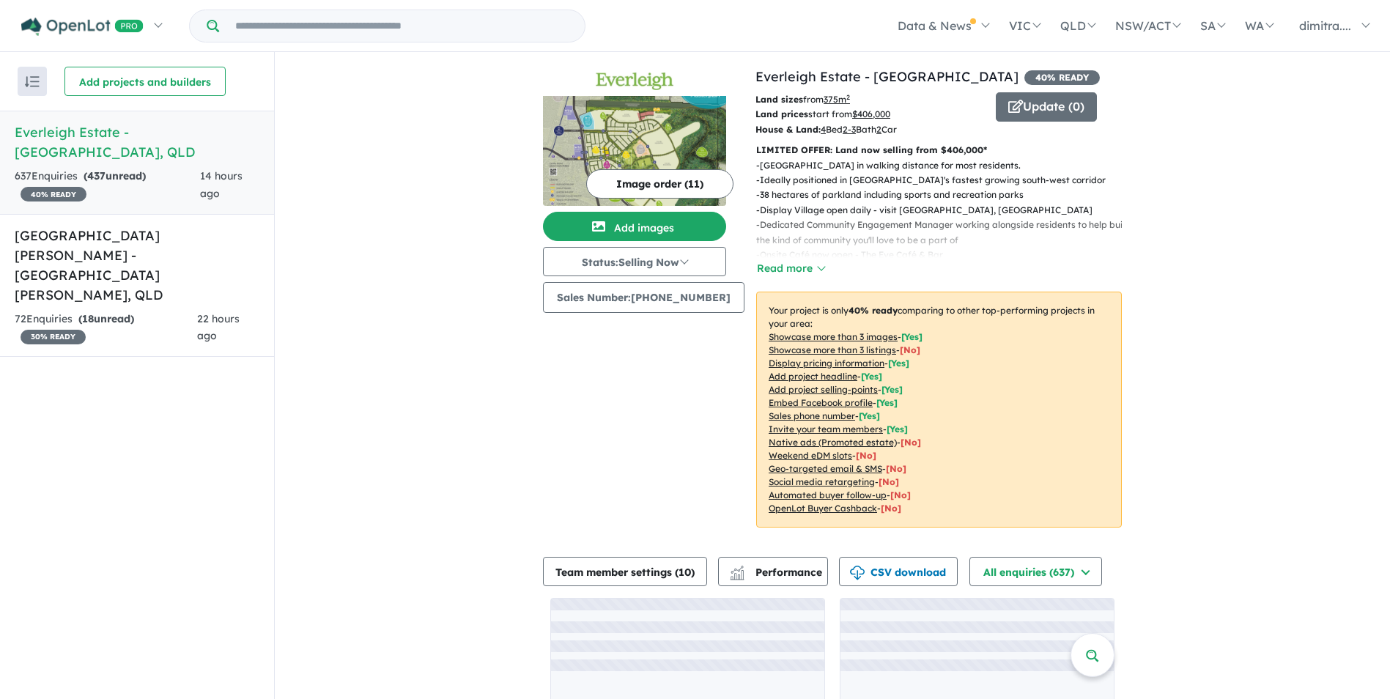
scroll to position [79, 0]
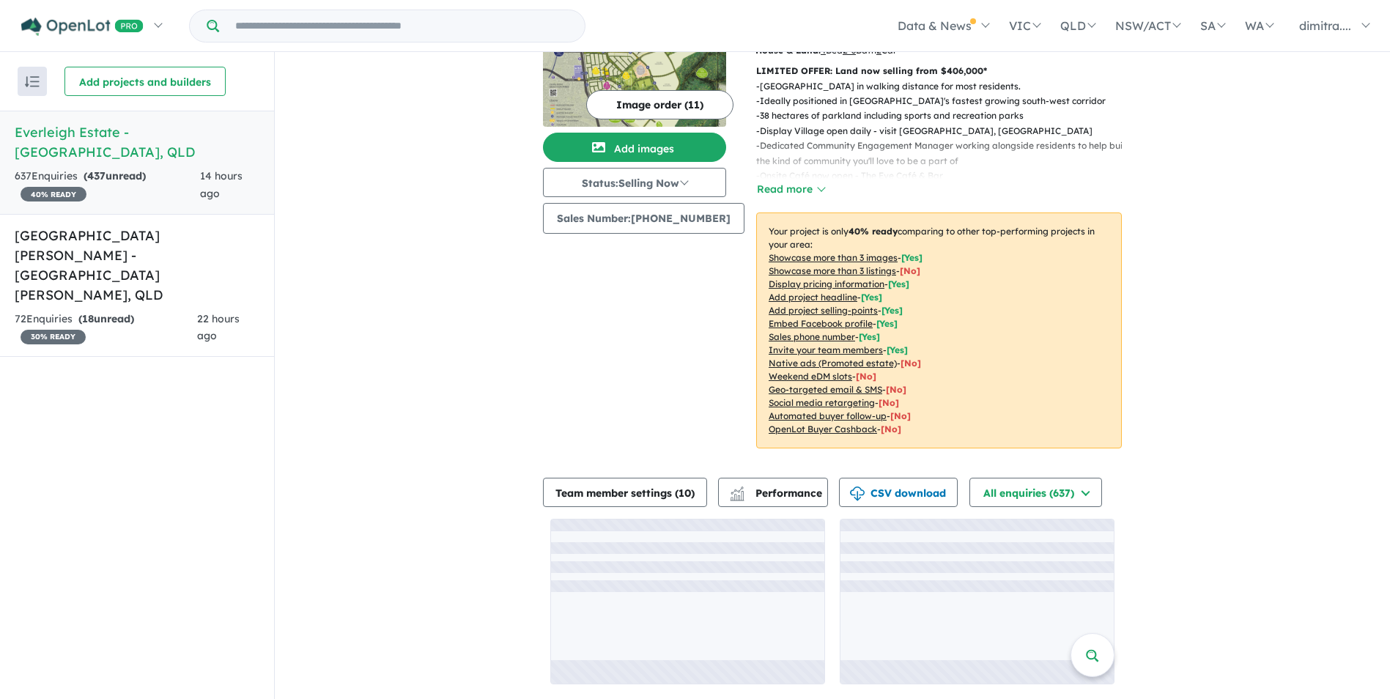
click at [560, 406] on div "Image order ( 11 ) Add images Status: Selling Now In Planning Coming Soon Selli…" at bounding box center [649, 227] width 213 height 479
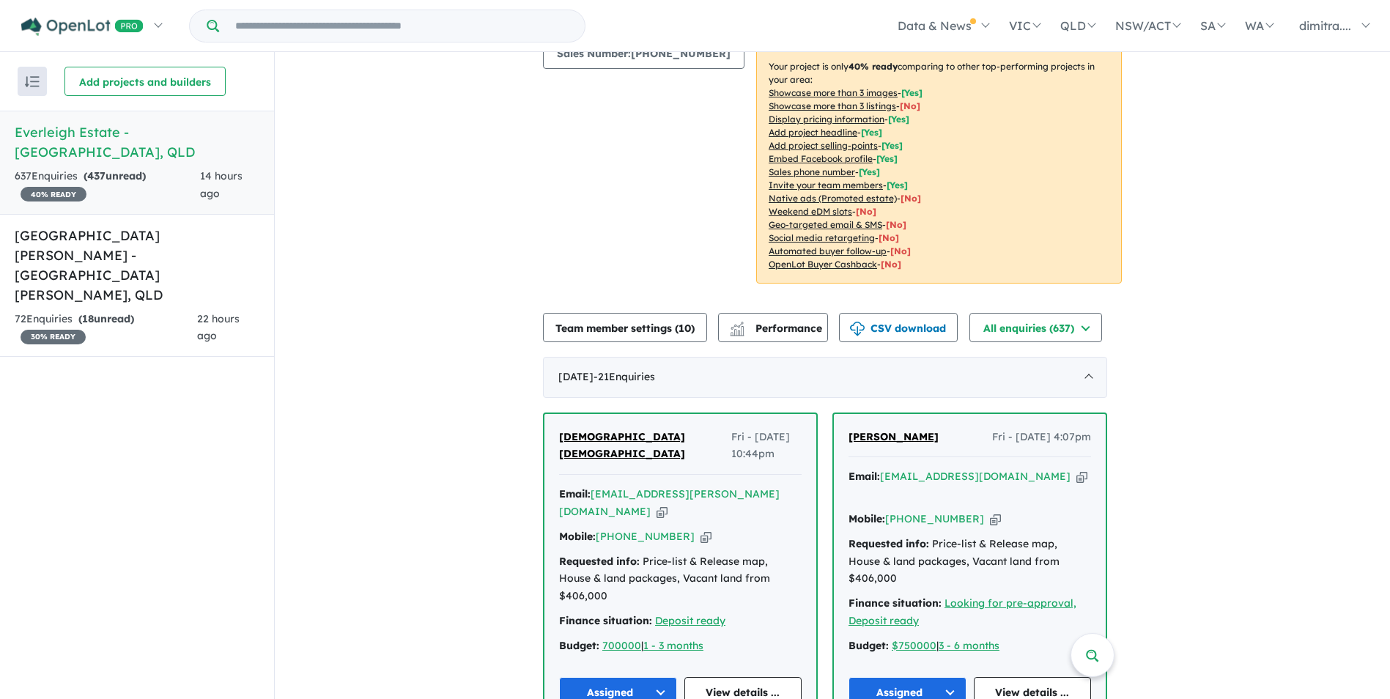
scroll to position [226, 0]
